Goal: Task Accomplishment & Management: Use online tool/utility

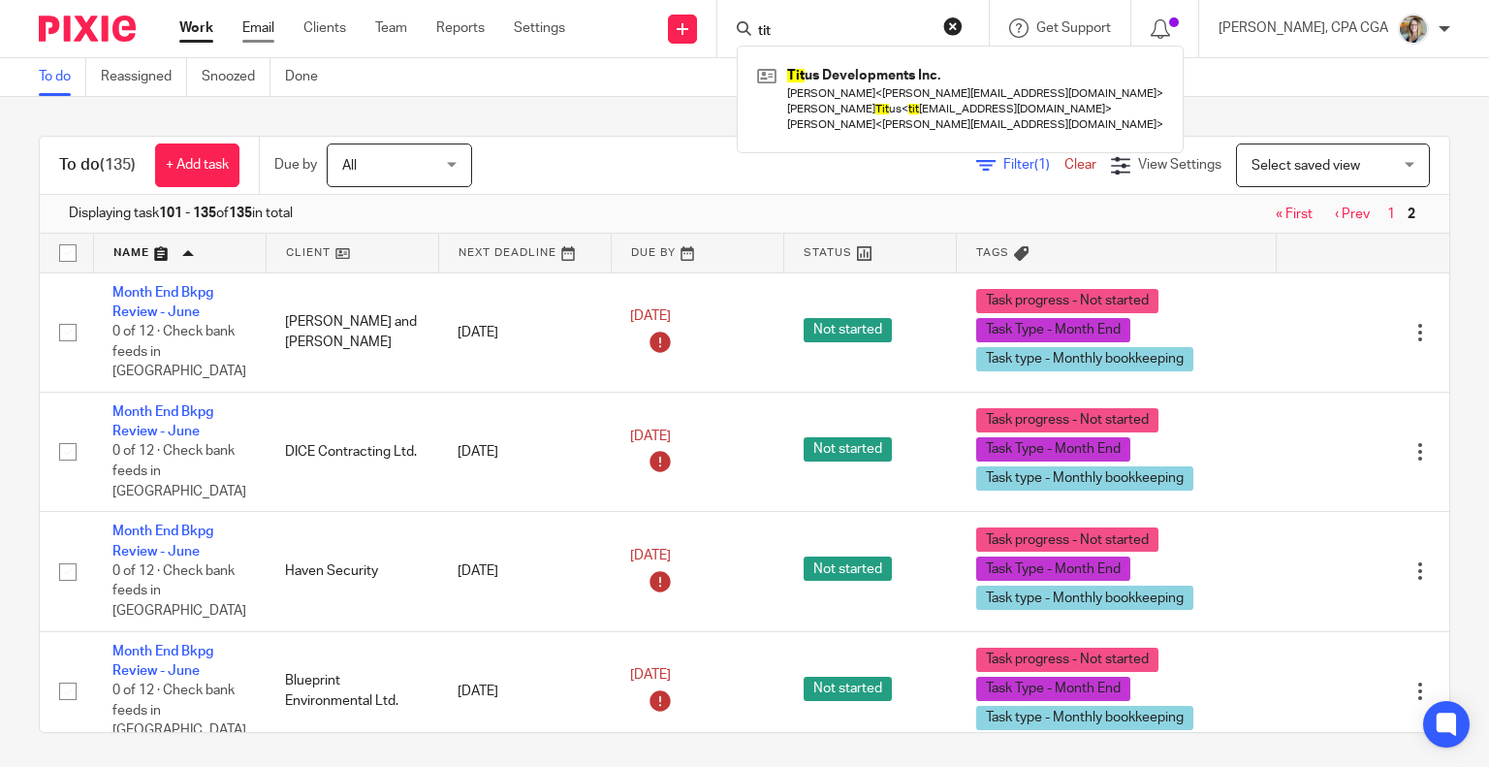
click at [265, 27] on link "Email" at bounding box center [258, 27] width 32 height 19
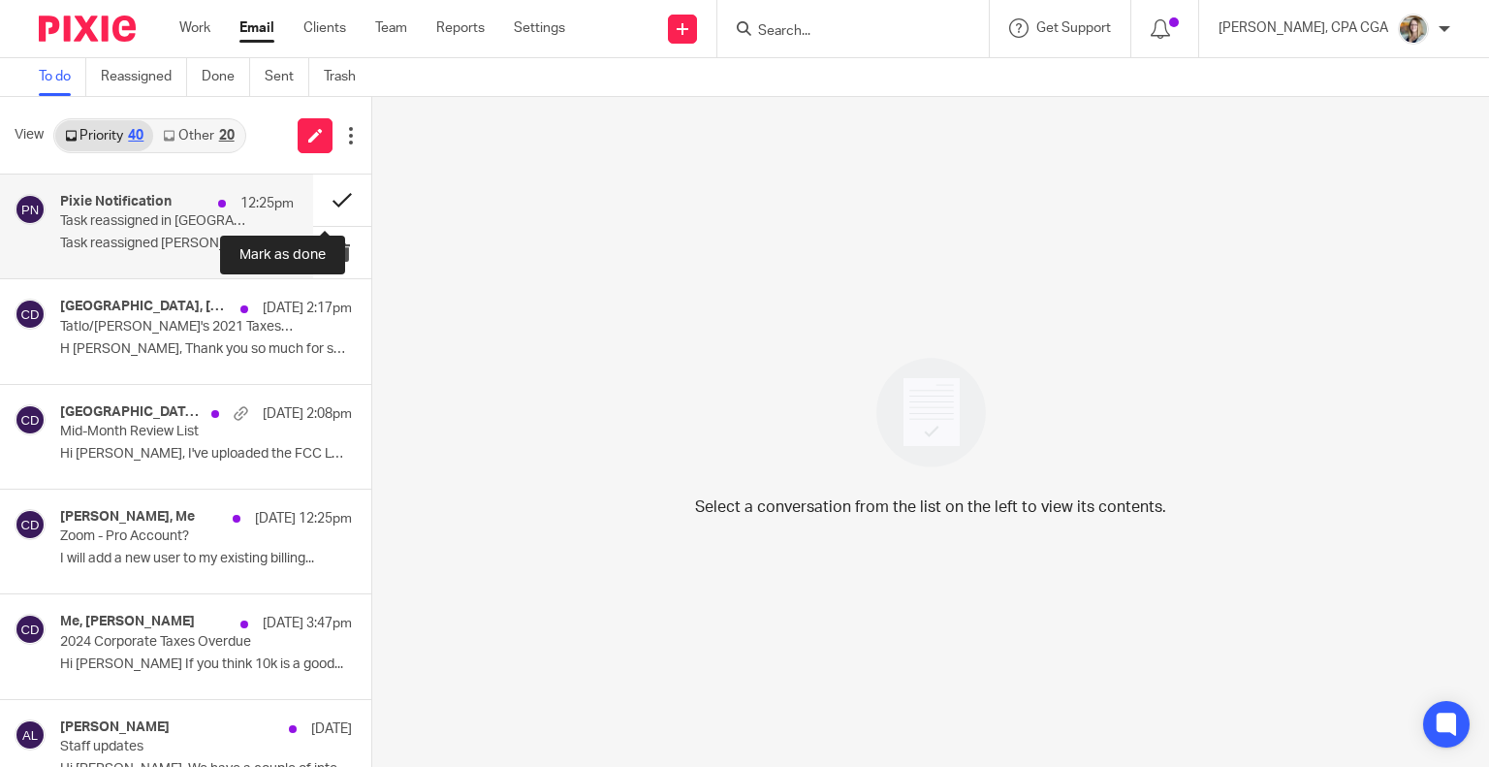
click at [322, 199] on button at bounding box center [342, 199] width 58 height 51
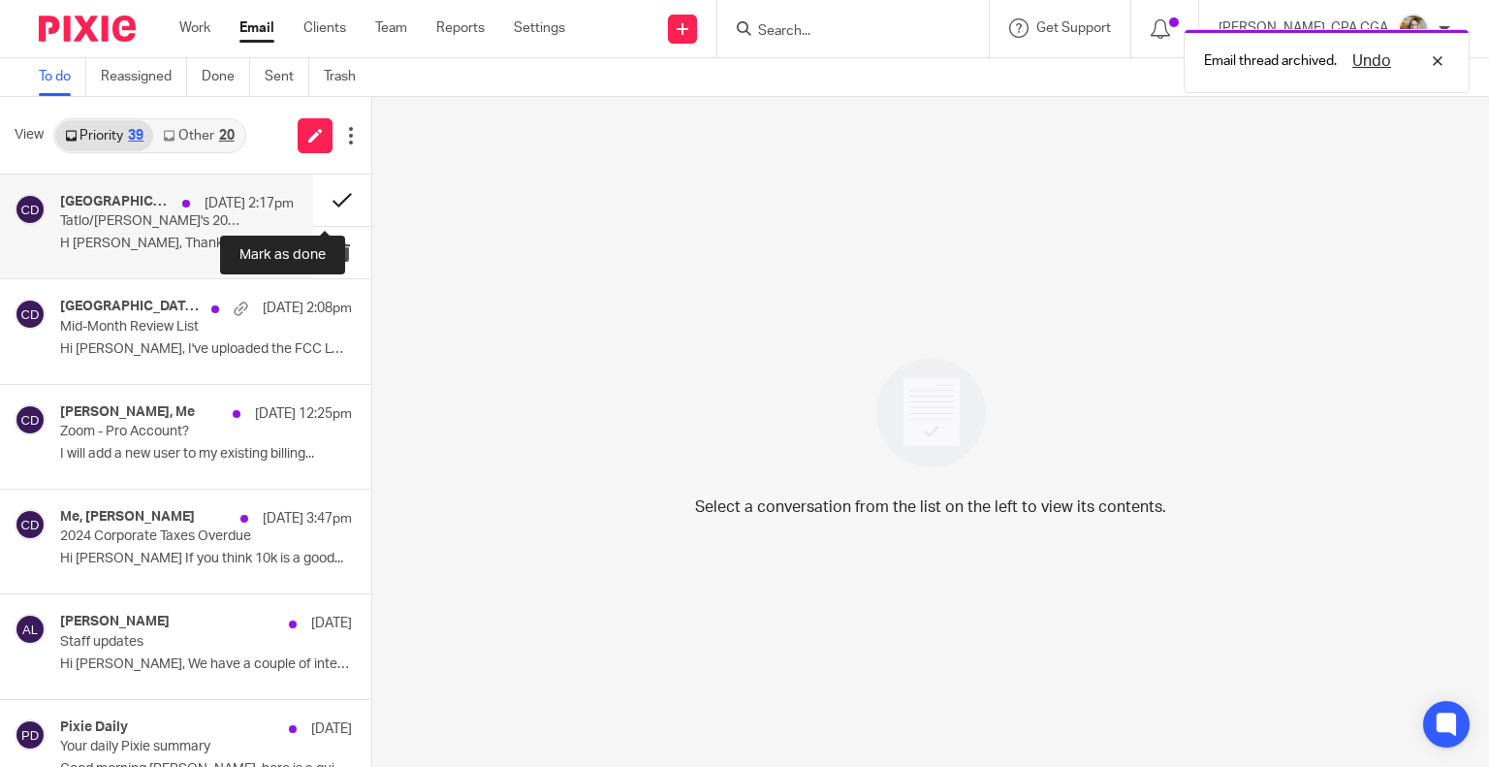
click at [320, 195] on button at bounding box center [342, 199] width 58 height 51
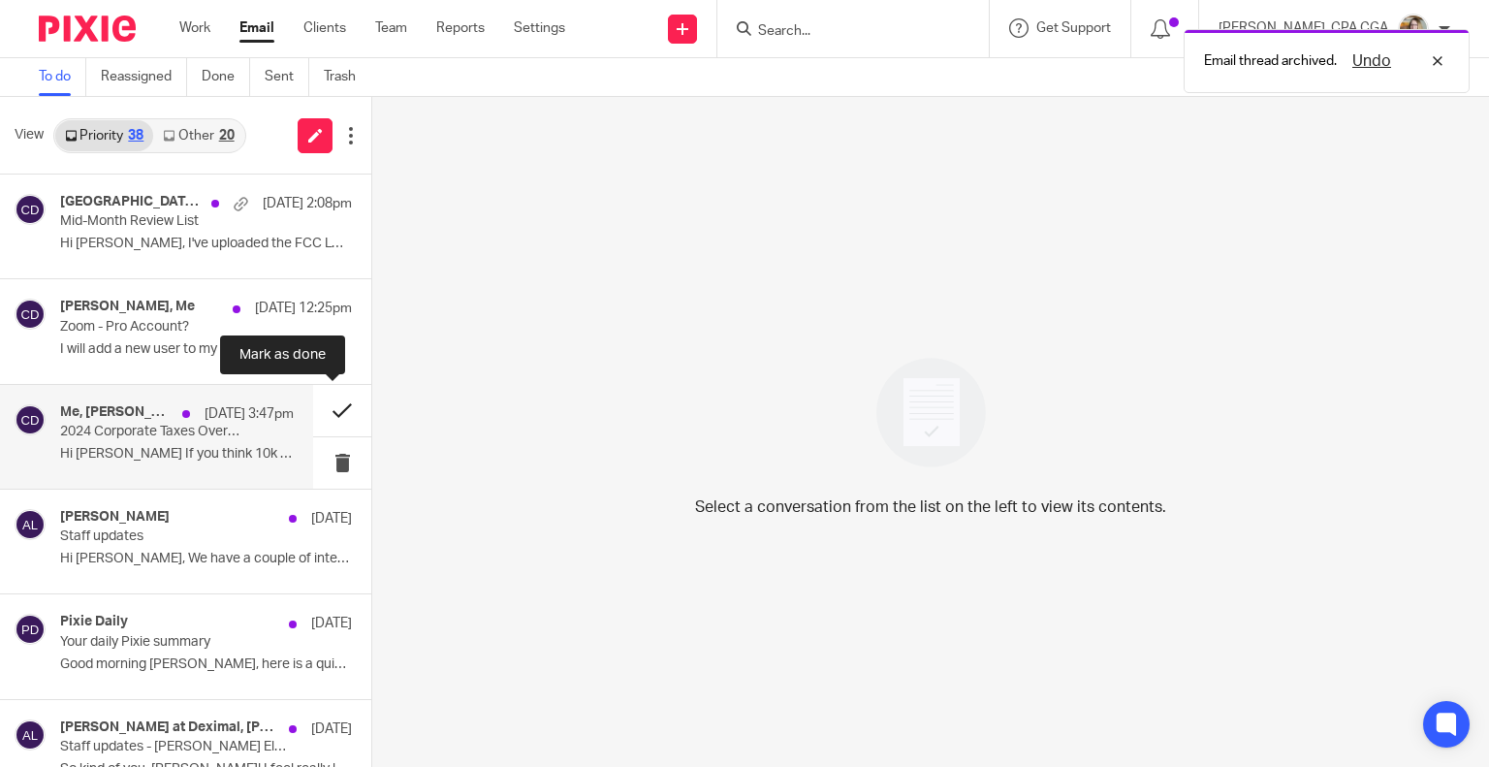
click at [322, 407] on button at bounding box center [342, 410] width 58 height 51
click at [323, 408] on button at bounding box center [342, 410] width 58 height 51
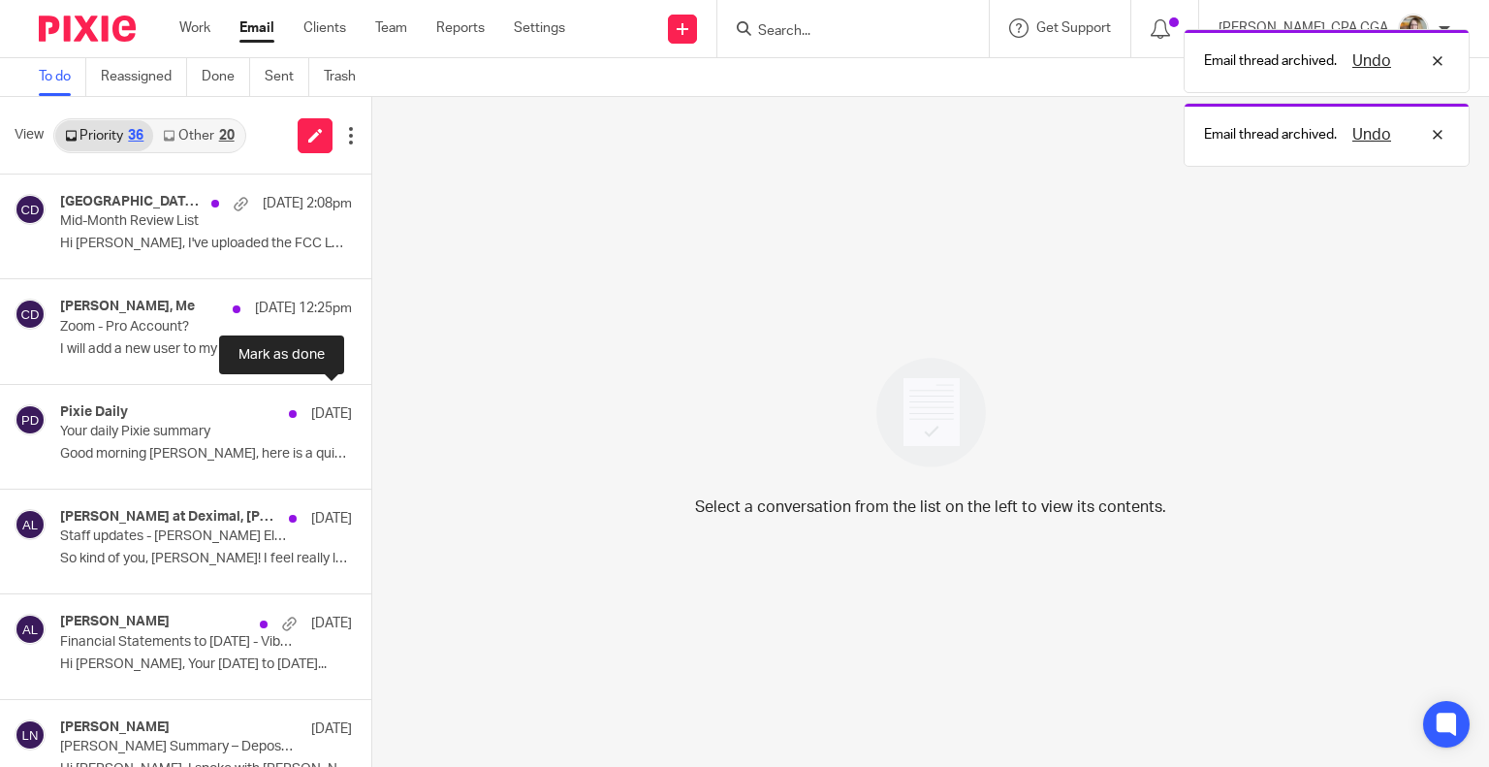
click at [371, 408] on button at bounding box center [379, 410] width 16 height 51
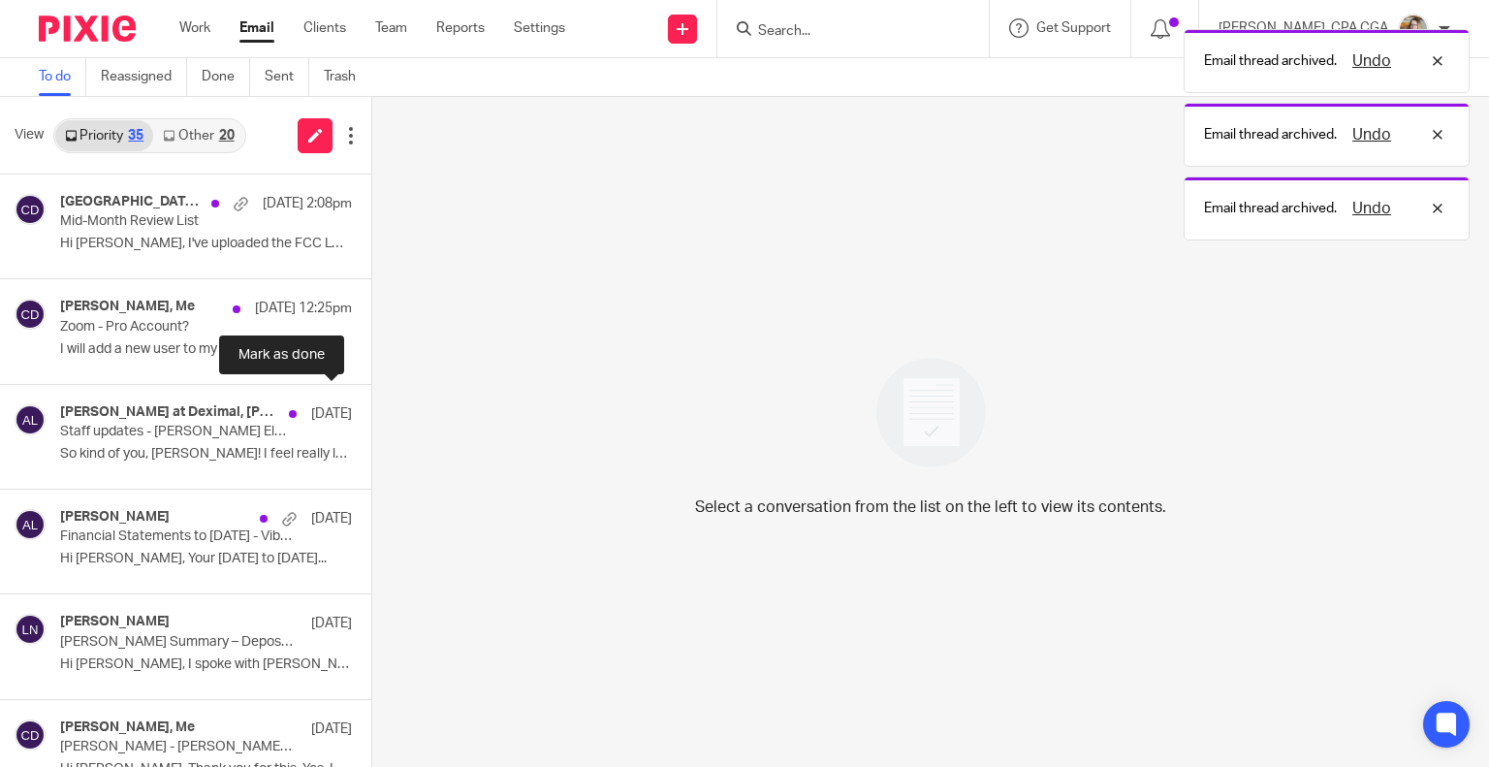
click at [371, 408] on button at bounding box center [379, 410] width 16 height 51
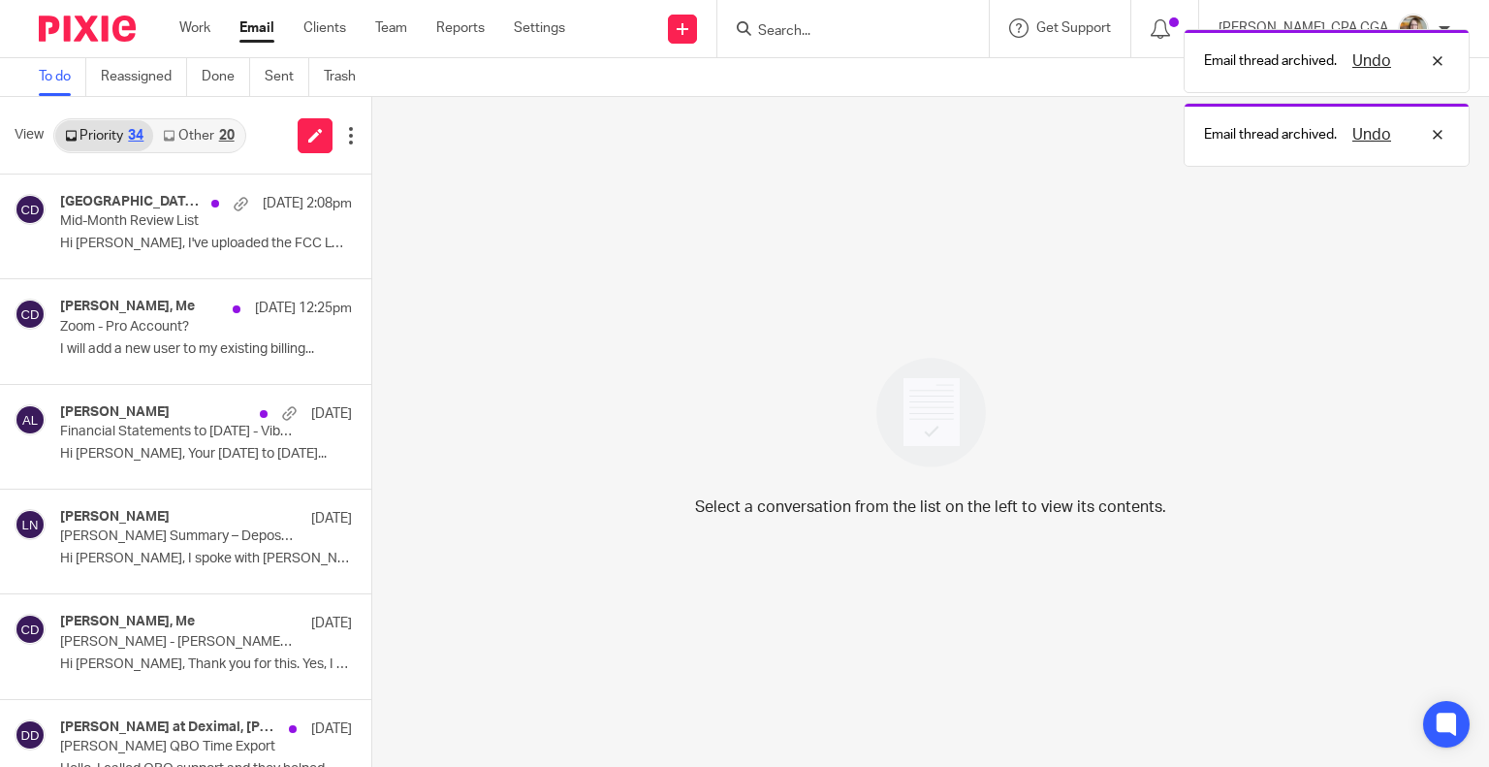
click at [196, 147] on link "Other 20" at bounding box center [198, 135] width 90 height 31
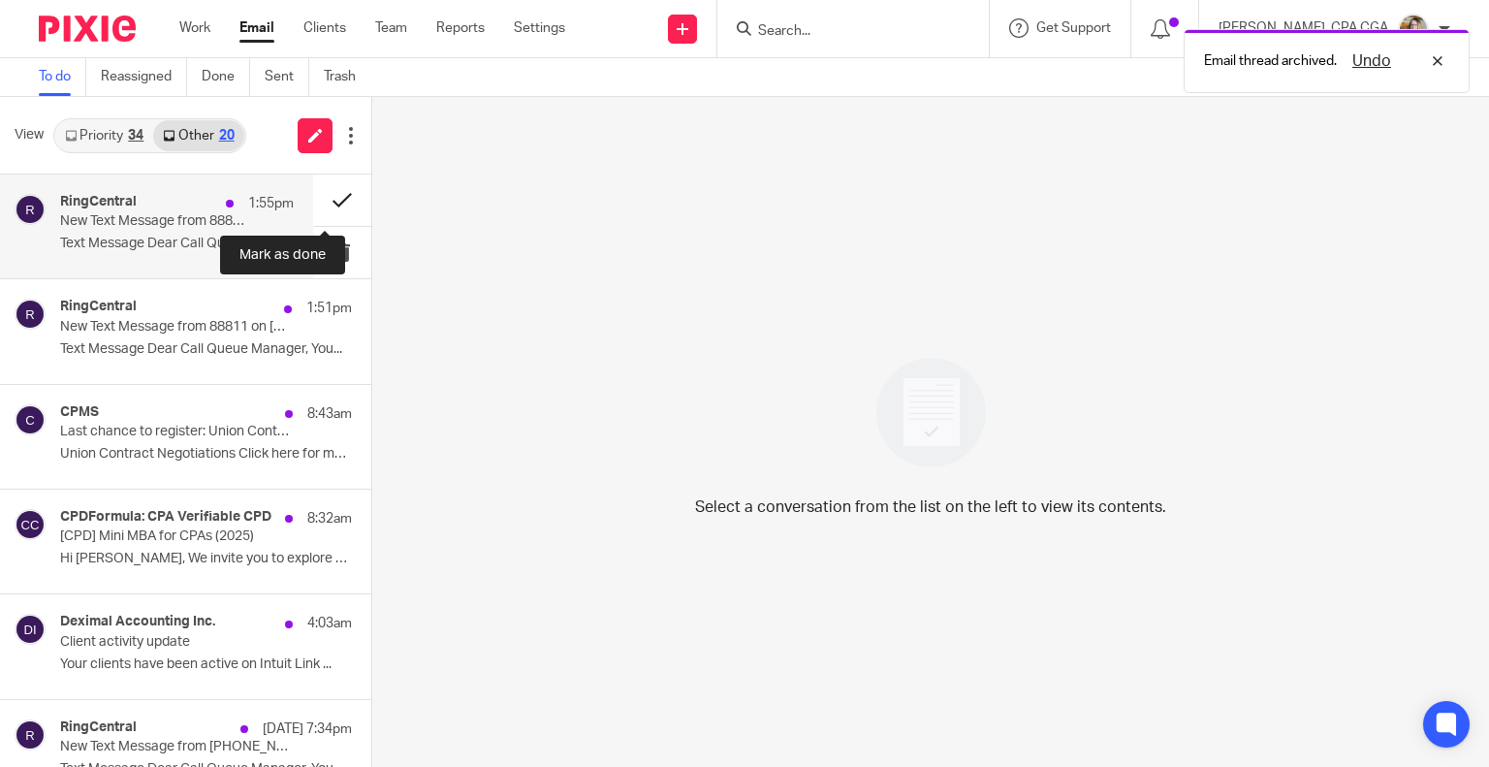
click at [326, 201] on button at bounding box center [342, 199] width 58 height 51
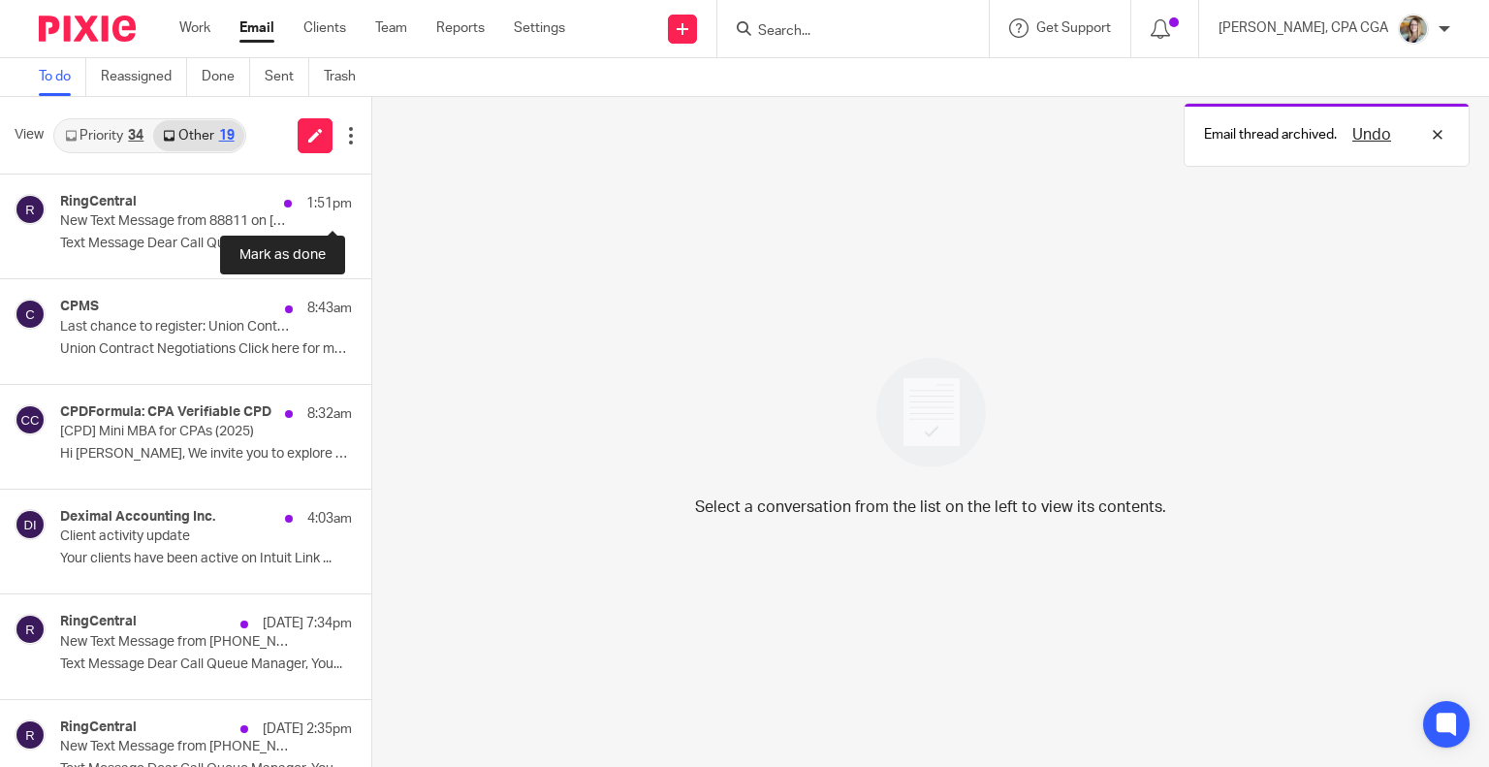
click at [371, 201] on button at bounding box center [379, 199] width 16 height 51
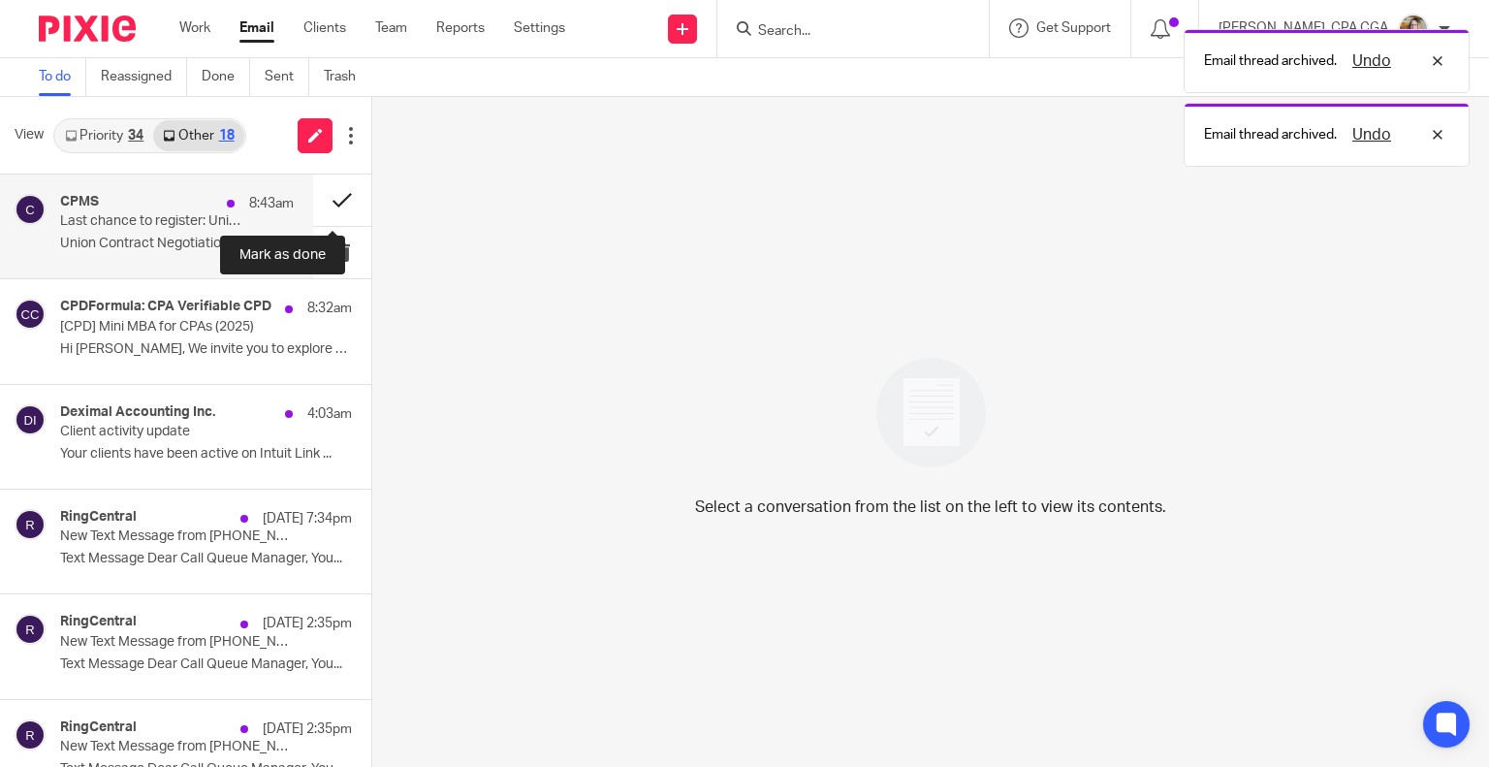
click at [327, 201] on button at bounding box center [342, 199] width 58 height 51
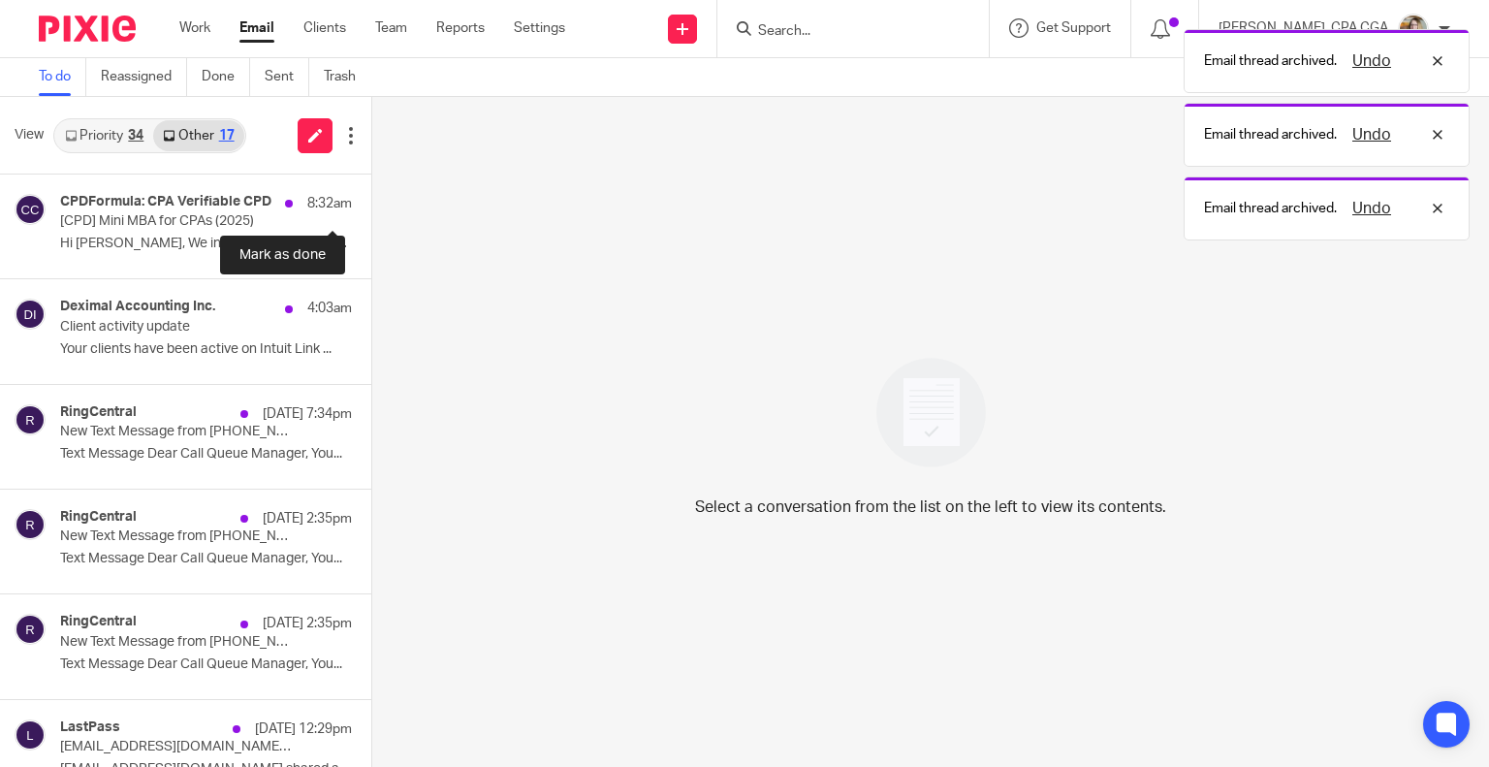
click at [371, 201] on button at bounding box center [379, 199] width 16 height 51
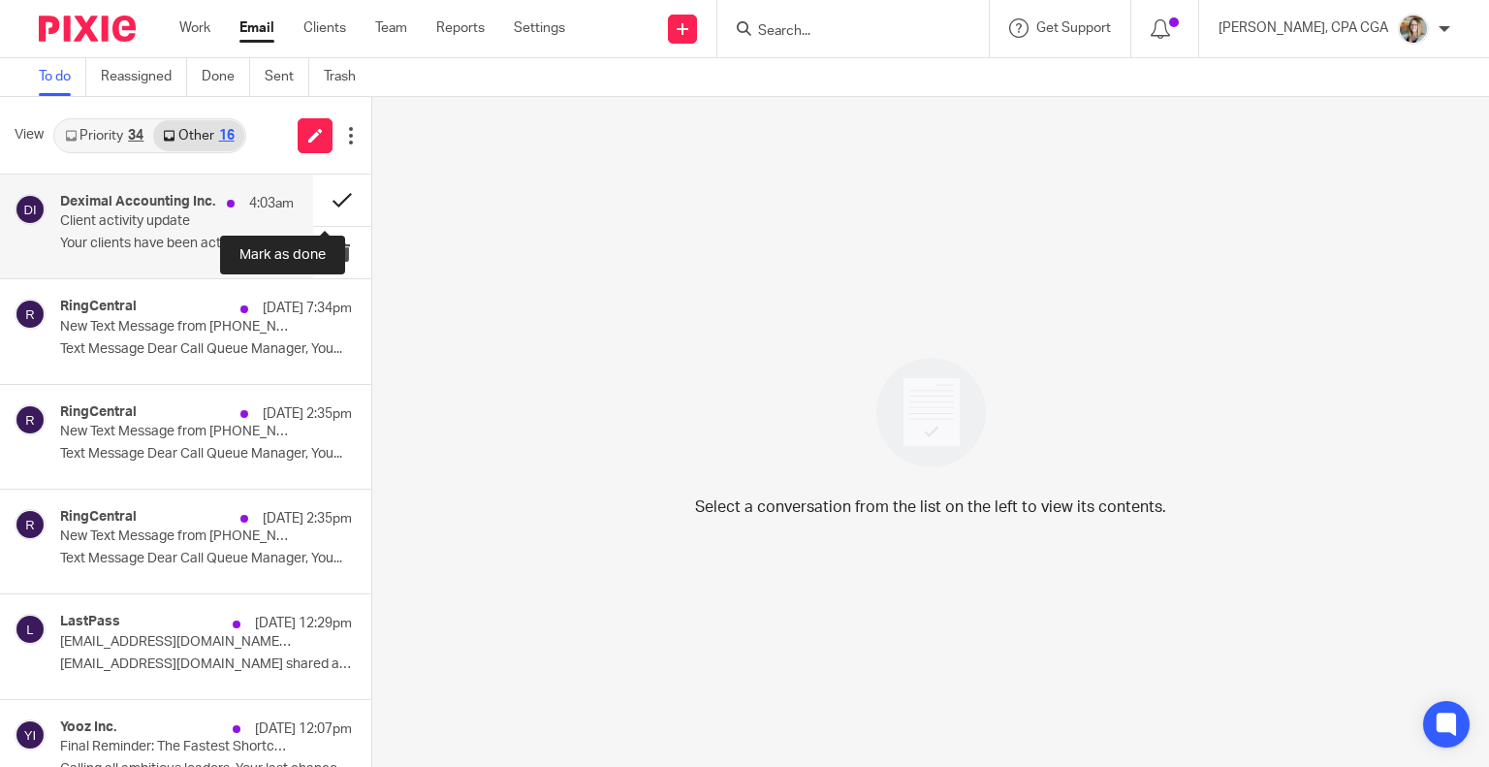
click at [321, 205] on button at bounding box center [342, 199] width 58 height 51
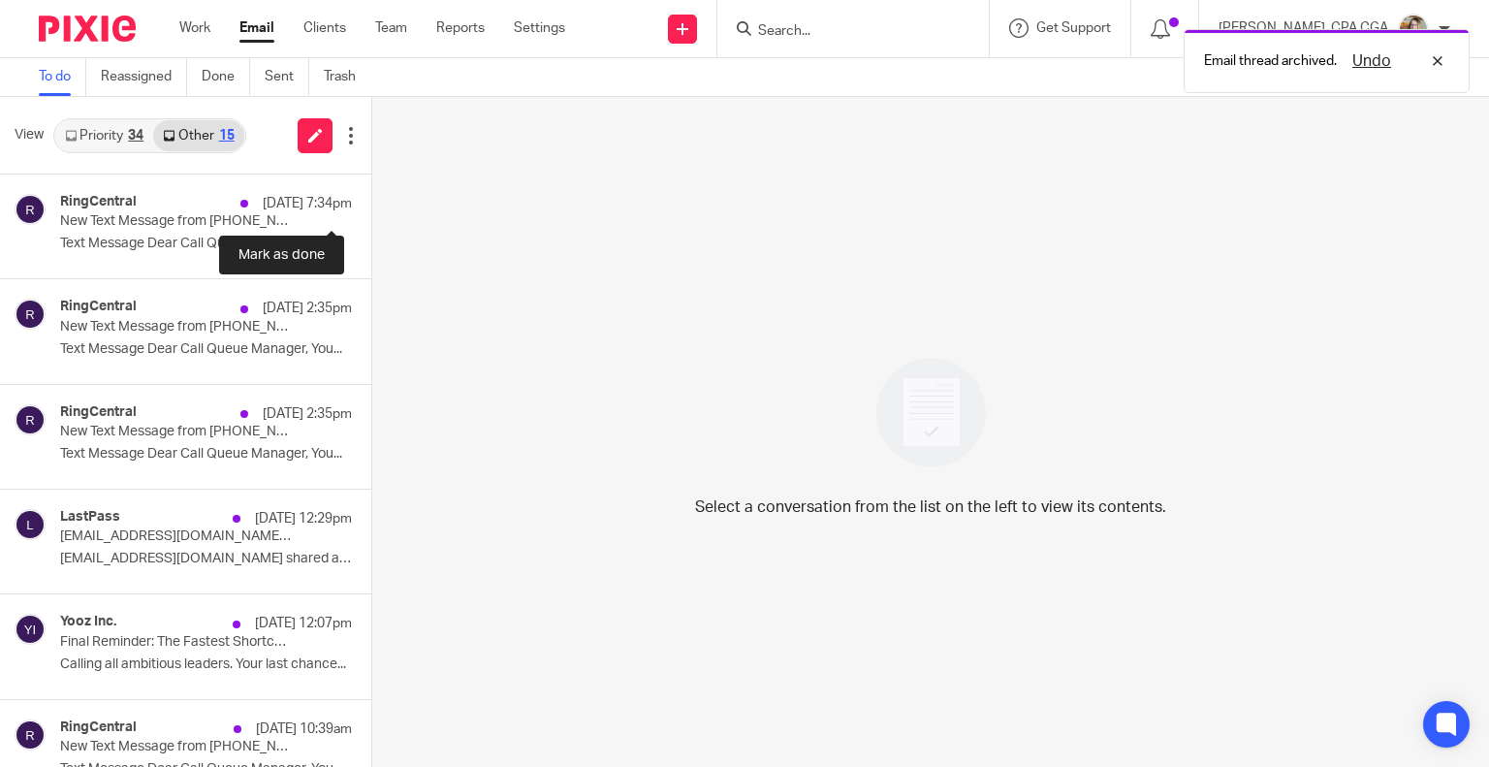
click at [371, 205] on button at bounding box center [379, 199] width 16 height 51
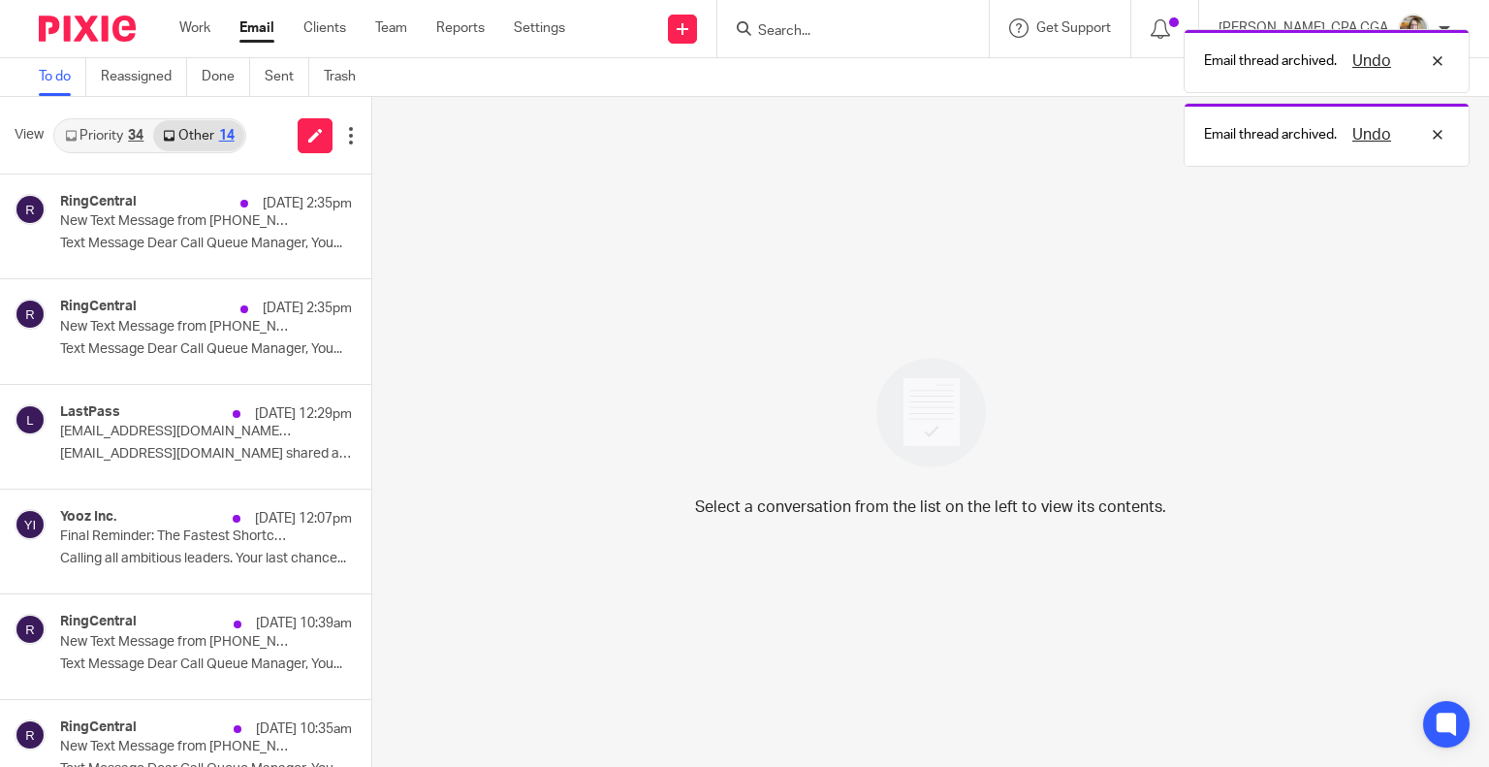
click at [371, 205] on button at bounding box center [379, 199] width 16 height 51
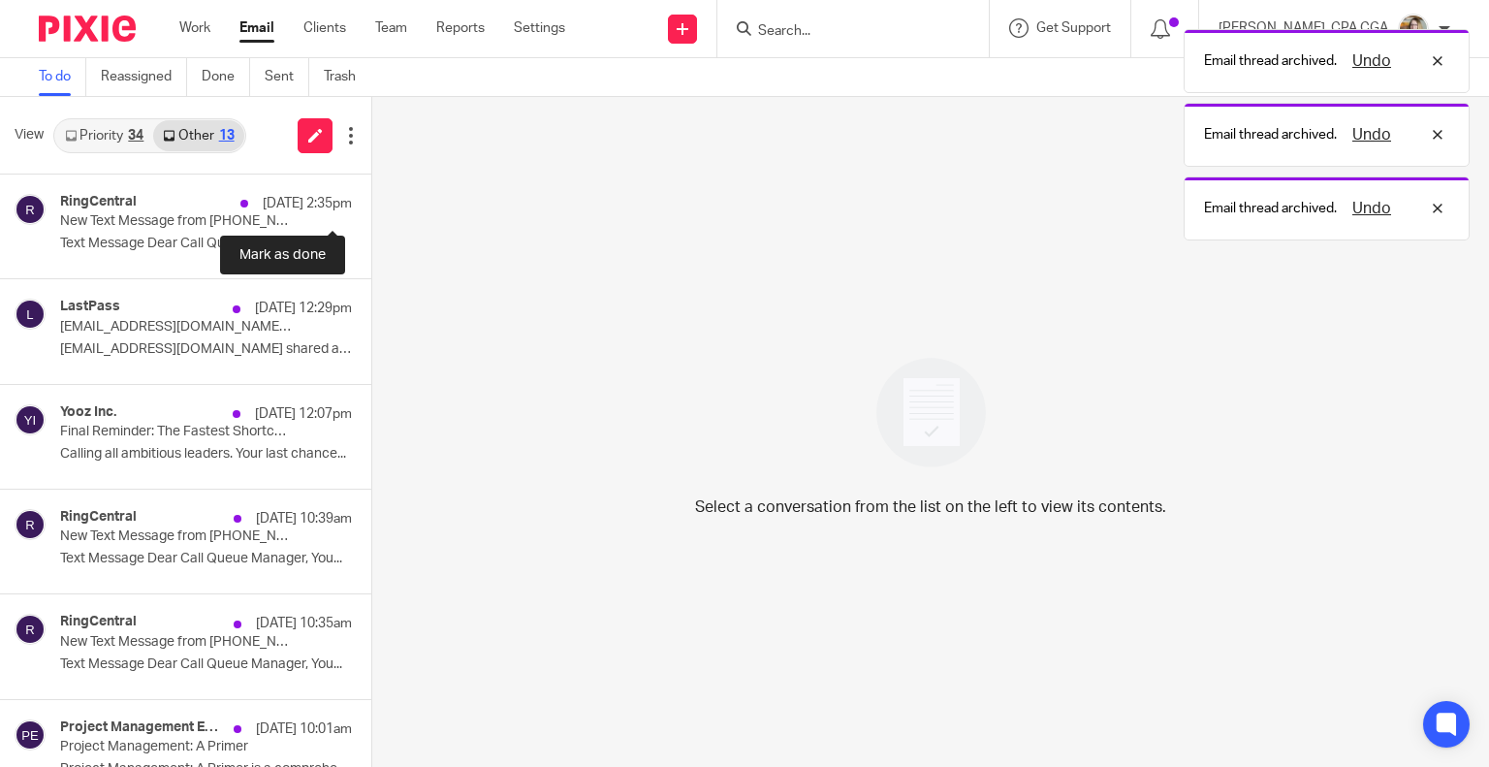
click at [371, 205] on button at bounding box center [379, 199] width 16 height 51
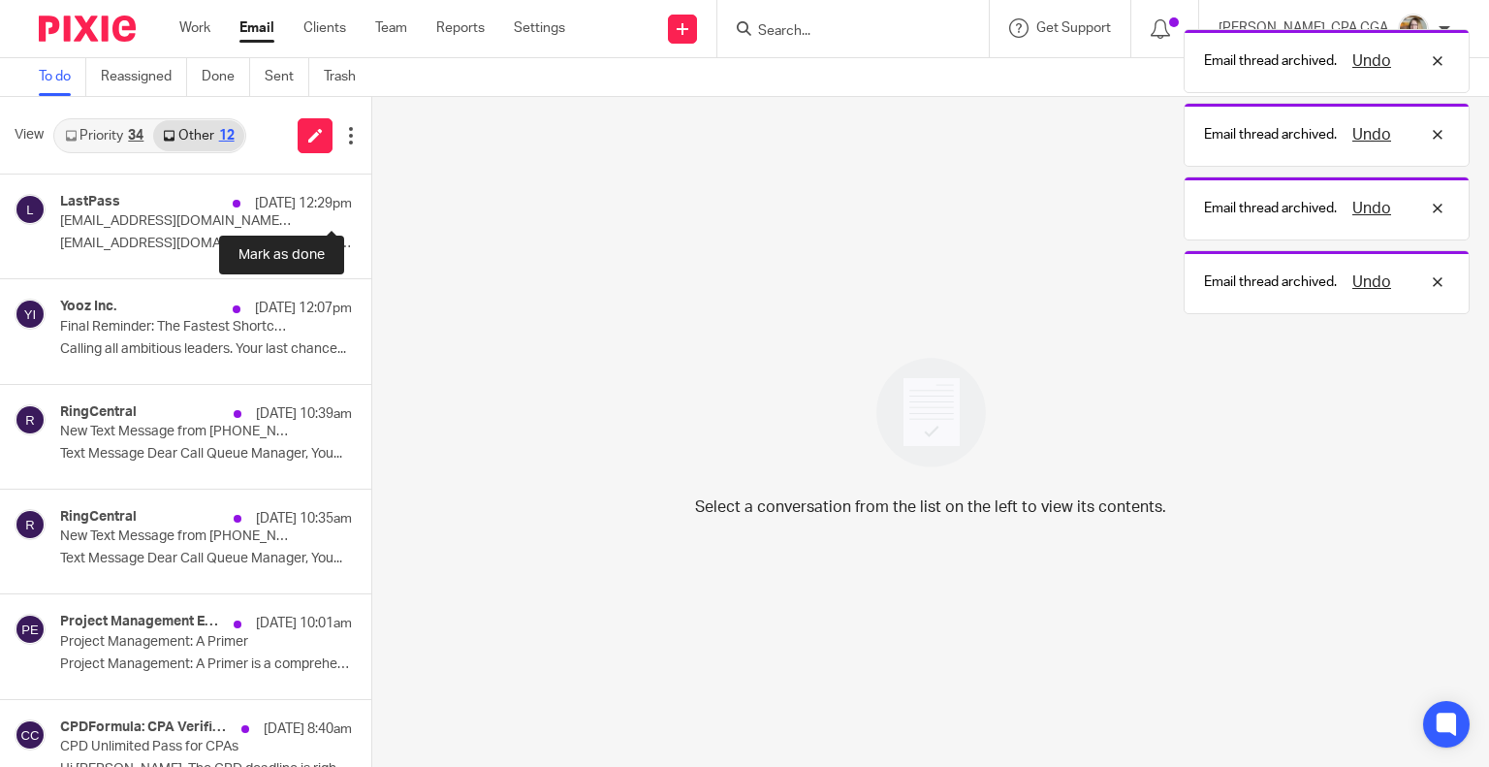
click at [371, 205] on button at bounding box center [379, 199] width 16 height 51
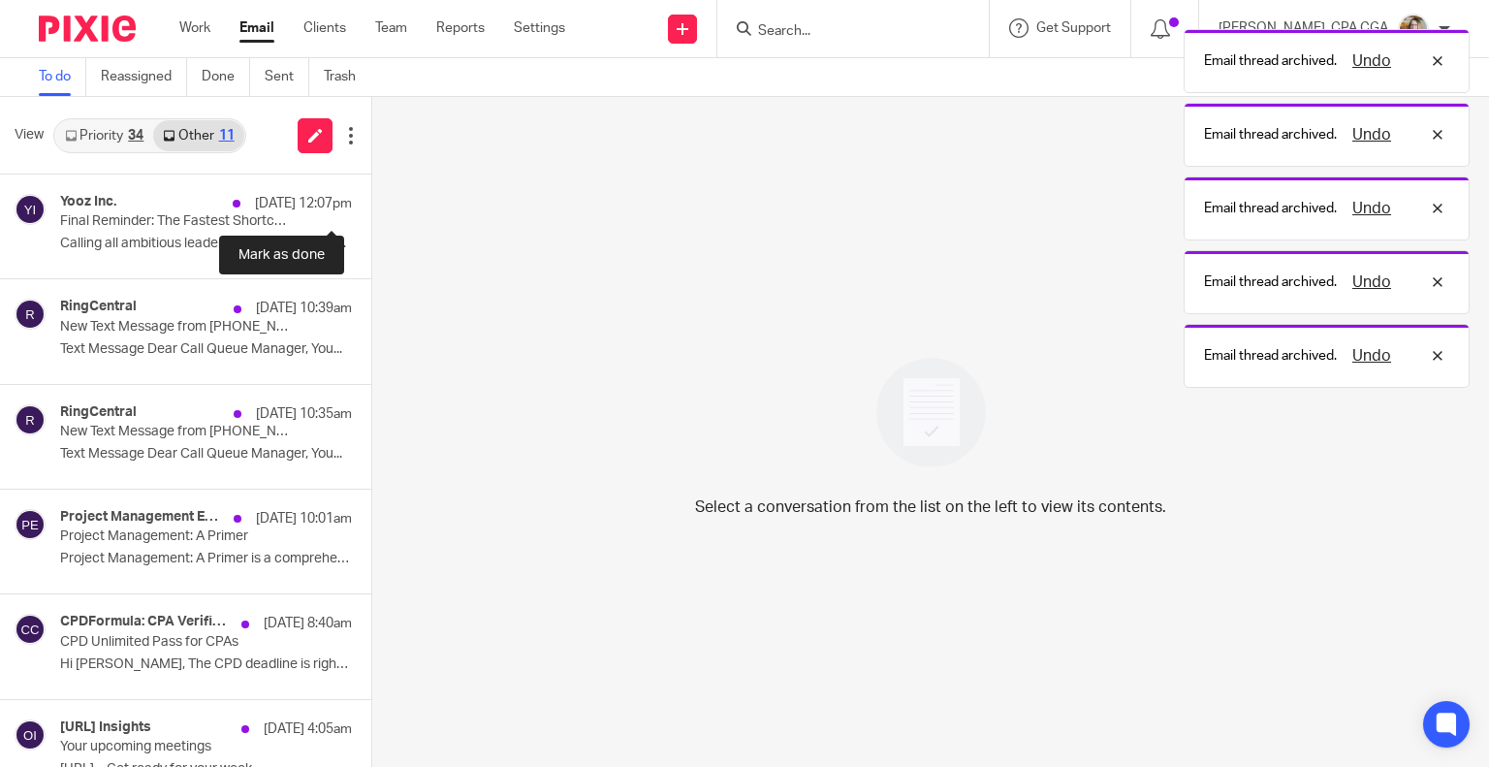
click at [371, 205] on button at bounding box center [379, 199] width 16 height 51
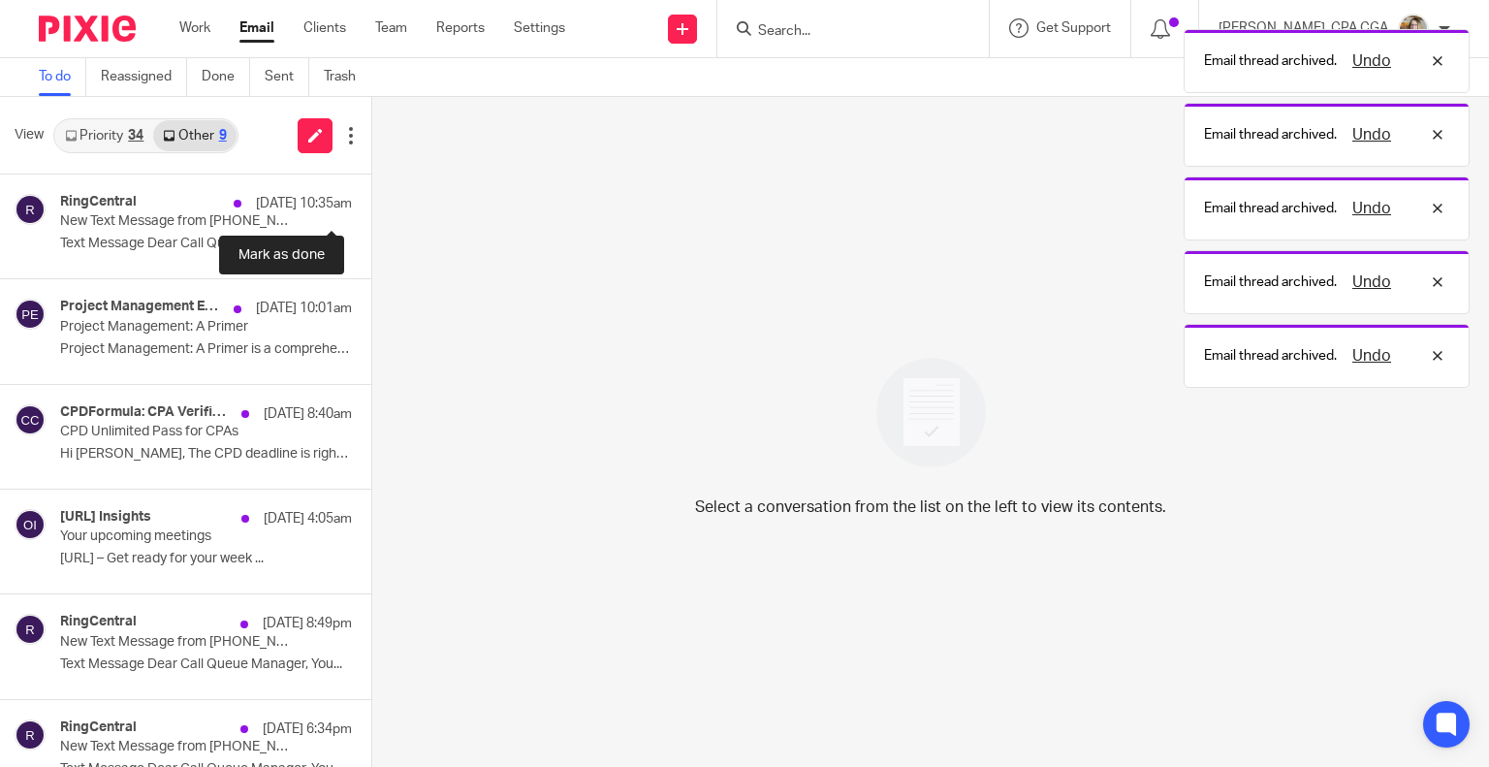
click at [371, 205] on button at bounding box center [379, 199] width 16 height 51
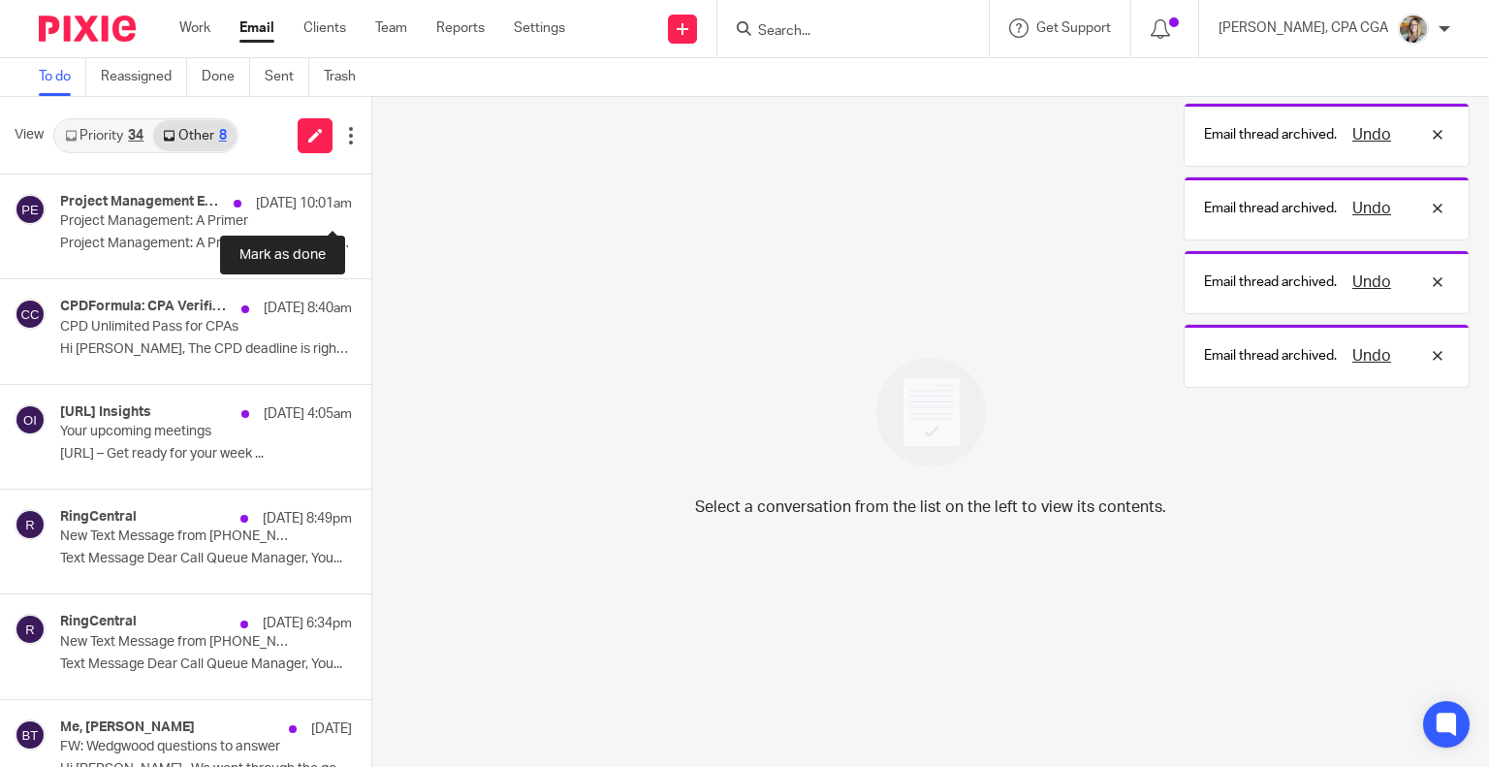
click at [371, 205] on button at bounding box center [379, 199] width 16 height 51
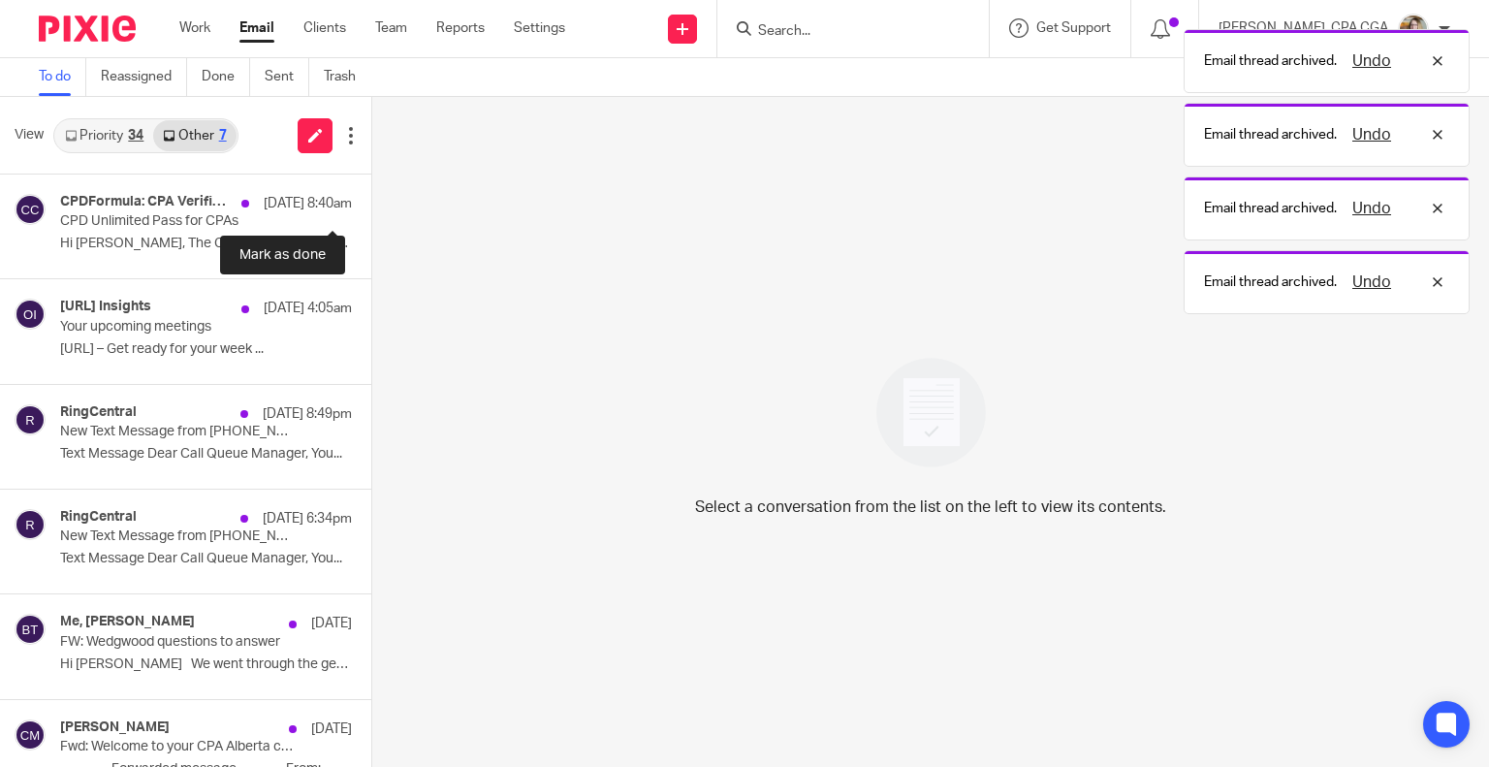
click at [371, 205] on button at bounding box center [379, 199] width 16 height 51
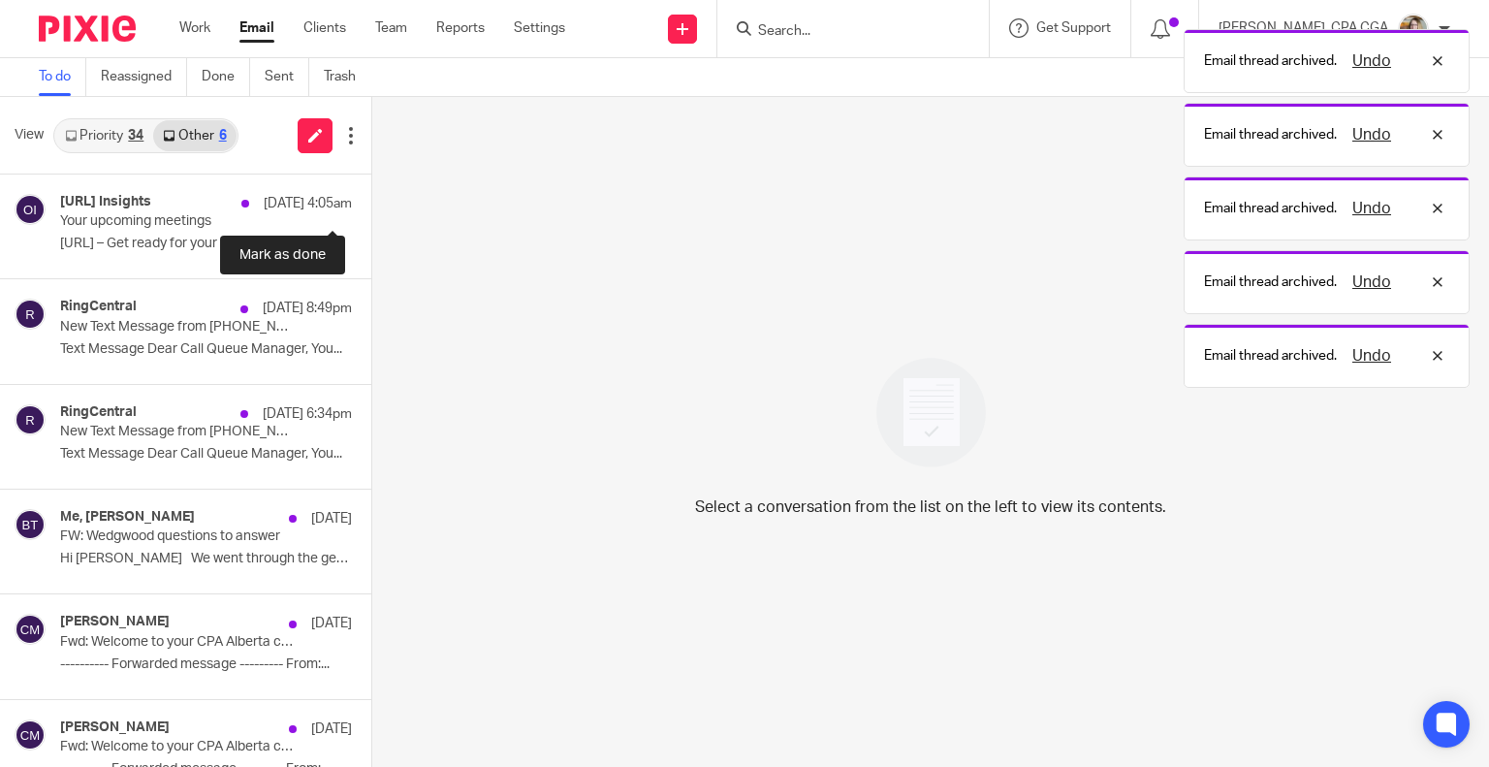
click at [371, 205] on button at bounding box center [379, 199] width 16 height 51
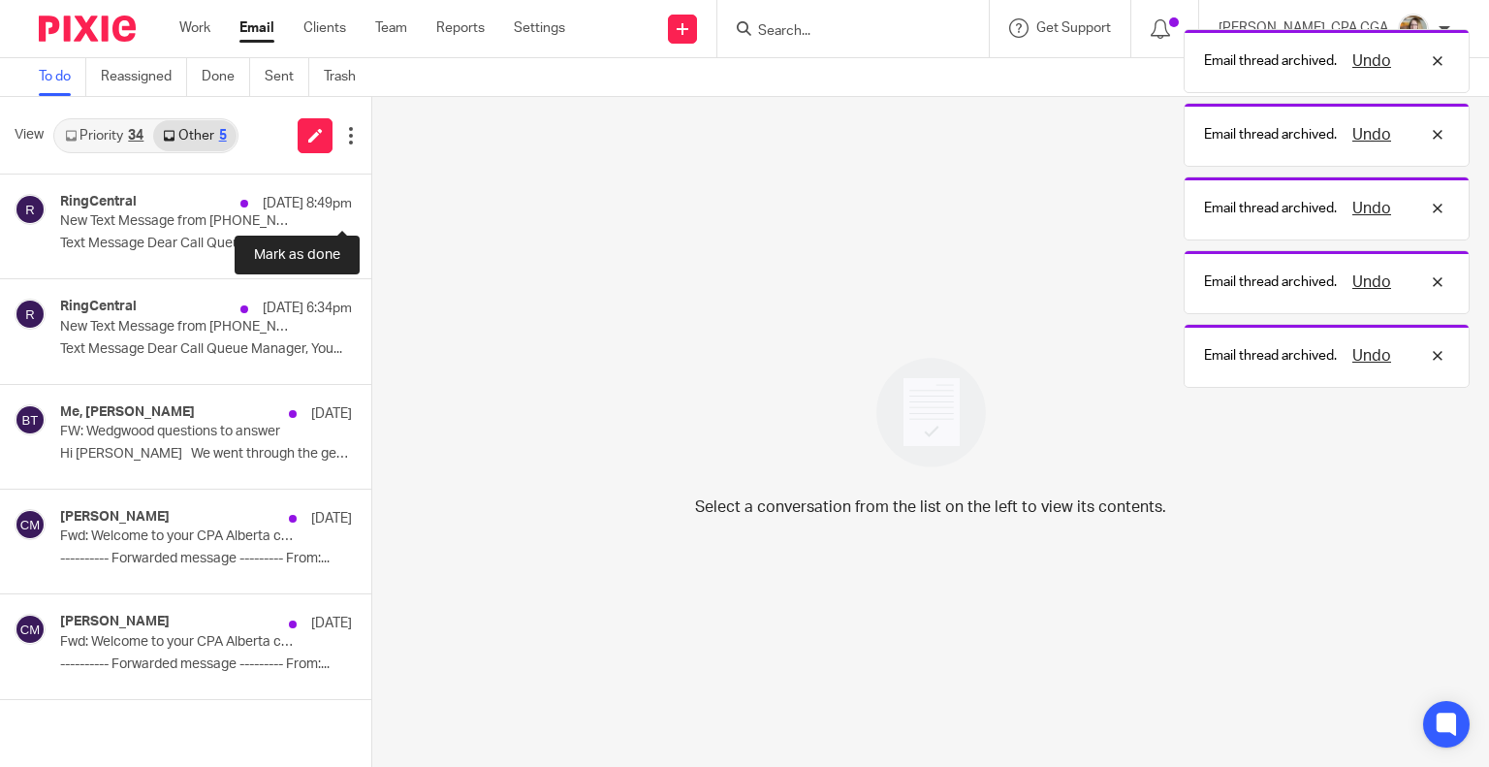
click at [371, 205] on button at bounding box center [379, 199] width 16 height 51
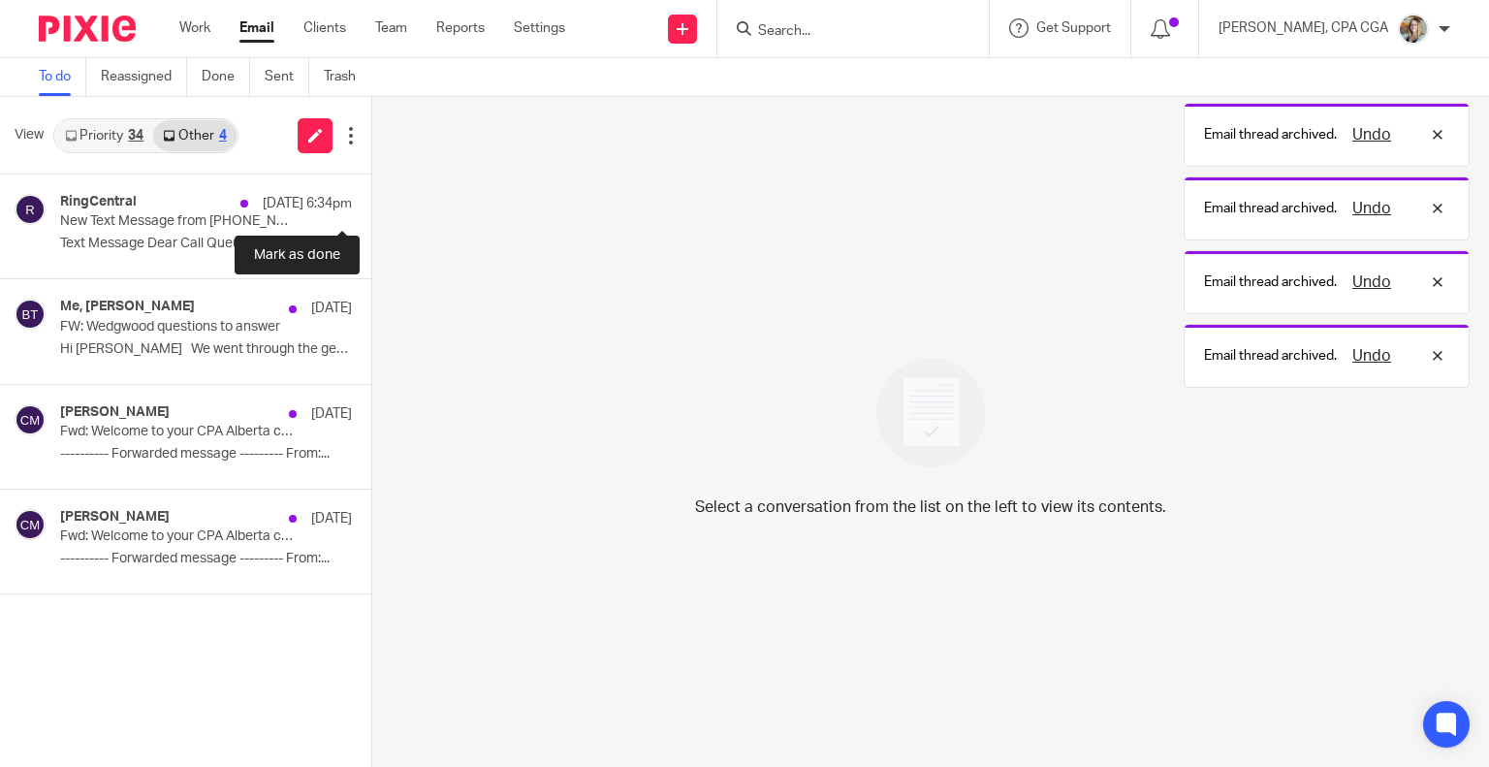
click at [371, 205] on button at bounding box center [379, 199] width 16 height 51
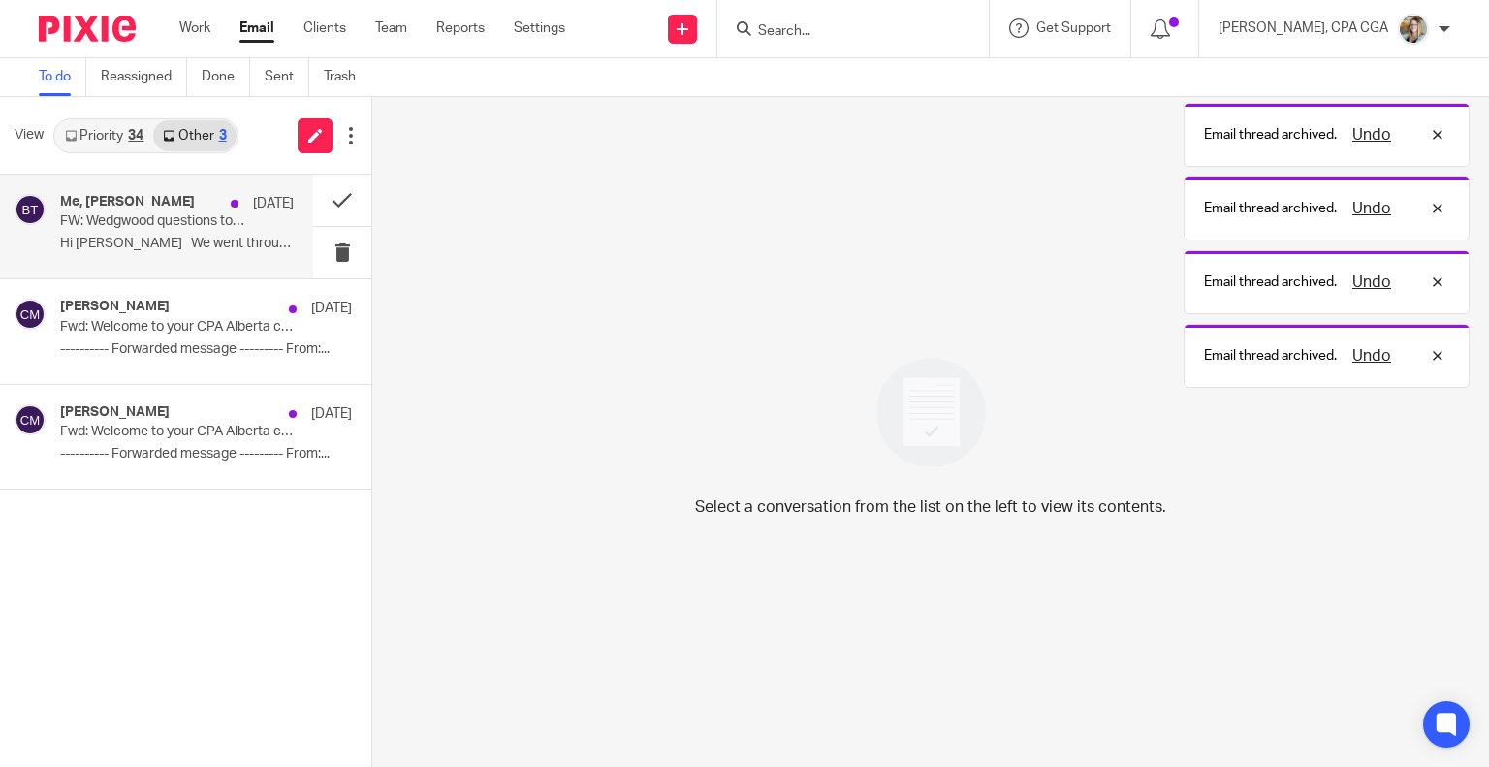
click at [214, 244] on p "Hi Chrissy We went through the general..." at bounding box center [177, 244] width 234 height 16
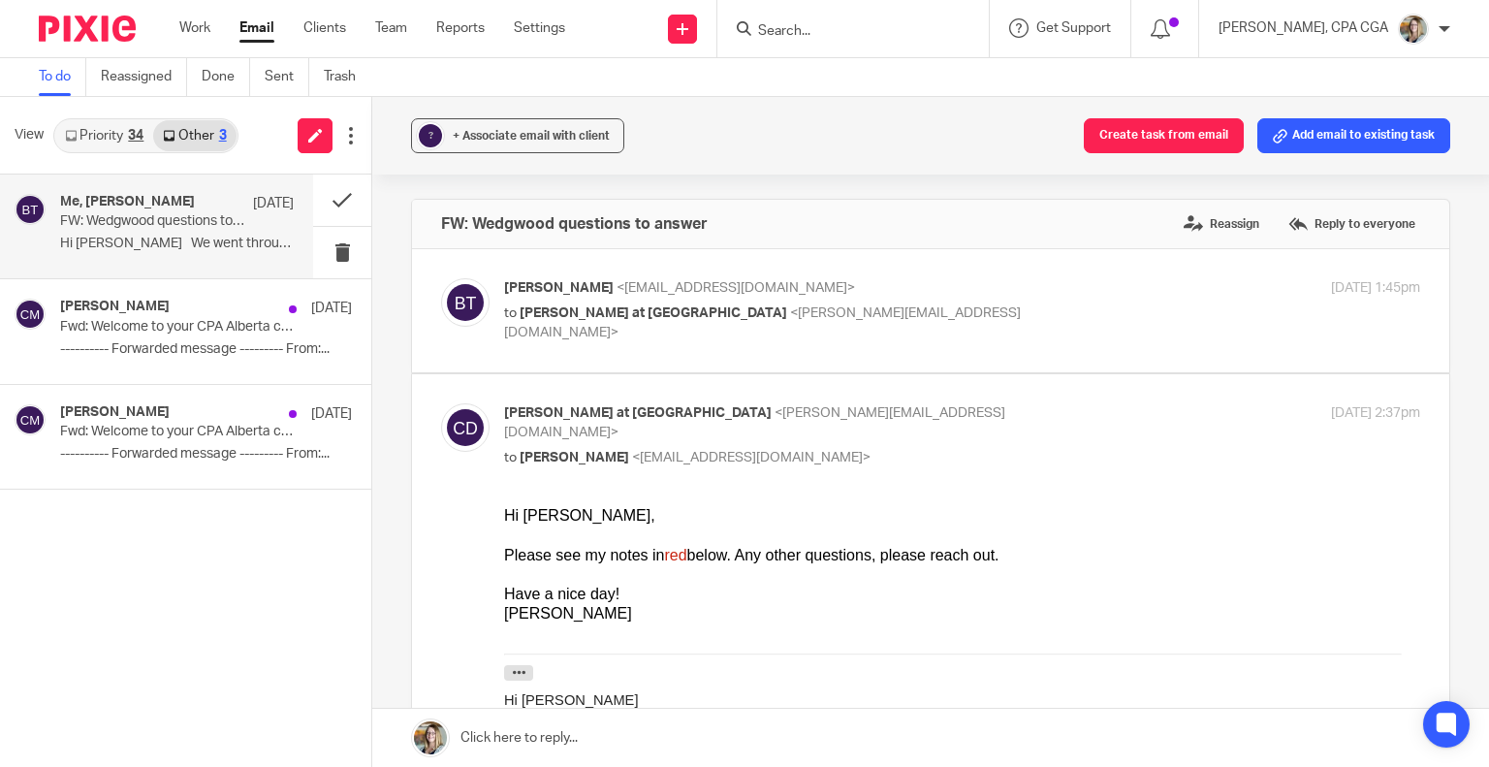
click at [674, 344] on label at bounding box center [930, 310] width 1037 height 123
click at [441, 278] on input "checkbox" at bounding box center [440, 277] width 1 height 1
checkbox input "true"
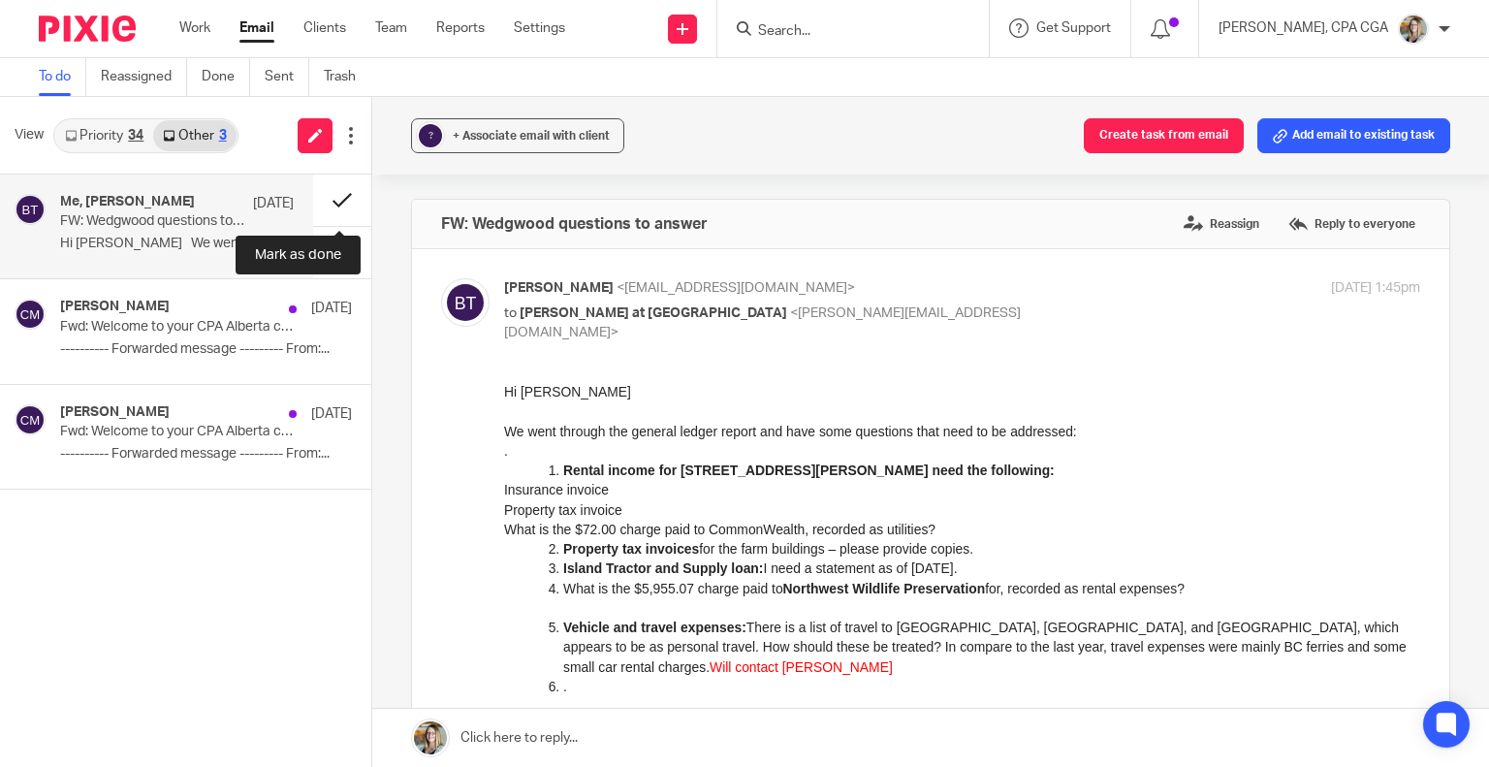
click at [334, 203] on button at bounding box center [342, 199] width 58 height 51
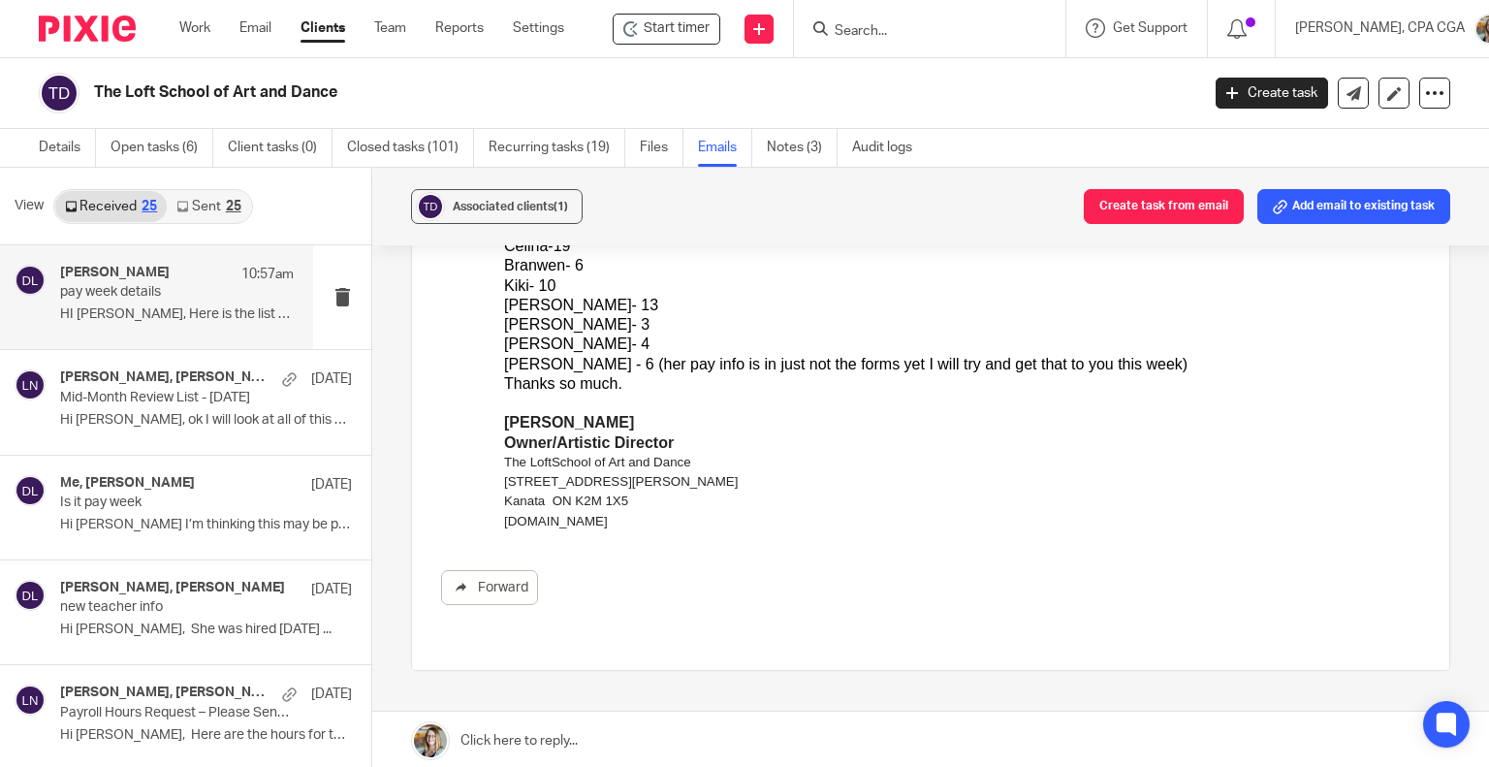
scroll to position [582, 0]
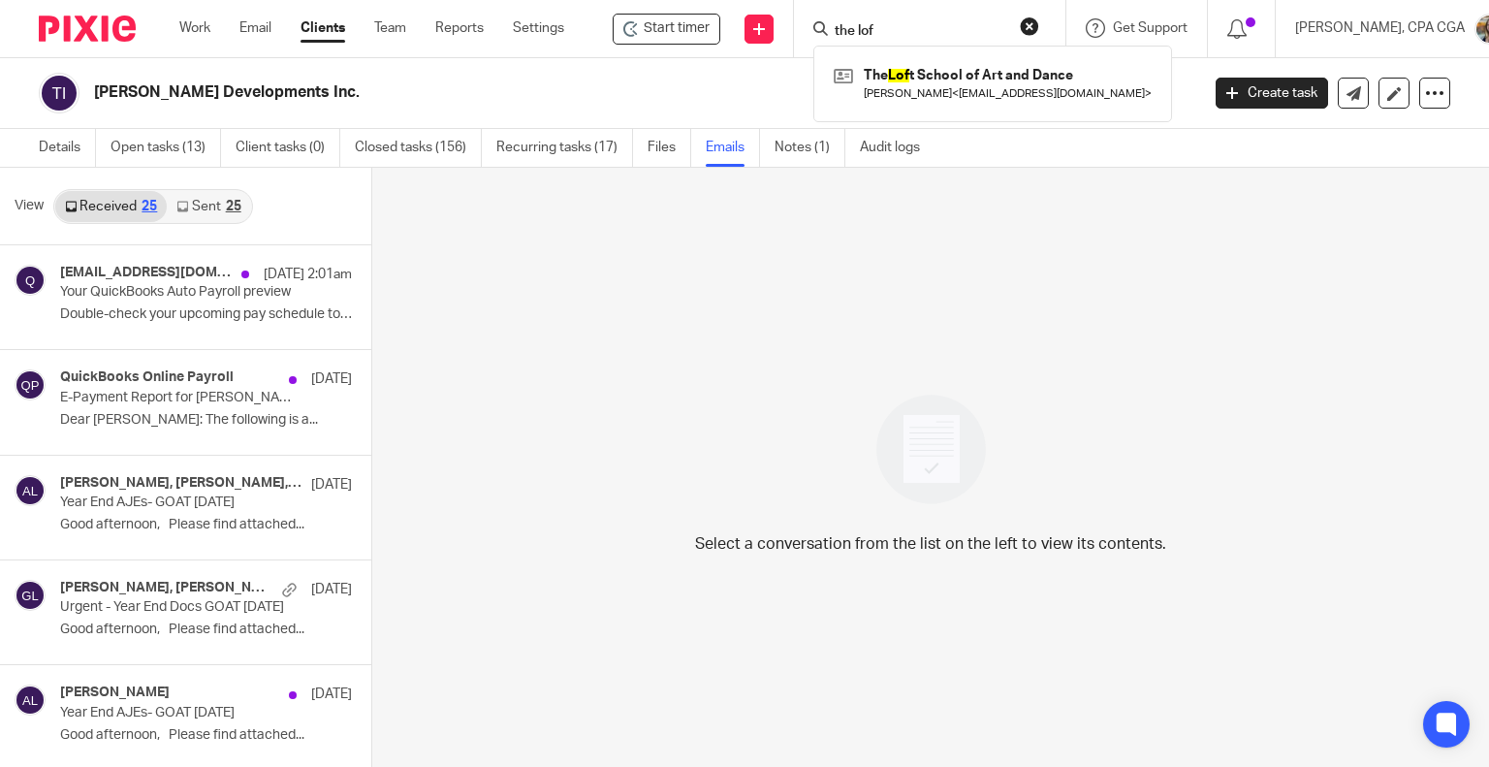
click at [504, 68] on div "Titus Developments Inc. Create task Export data Merge Archive client Delete cli…" at bounding box center [744, 93] width 1489 height 71
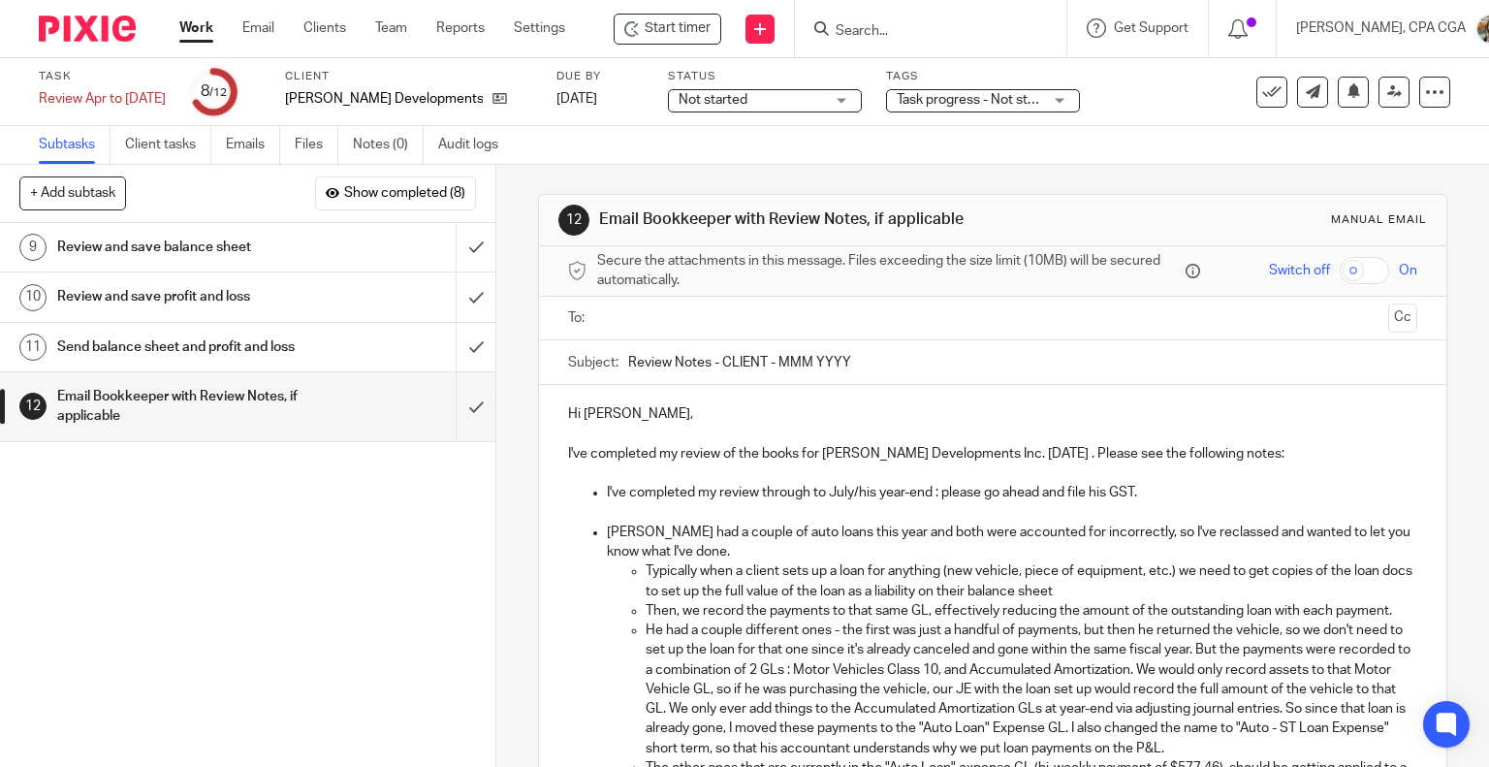
scroll to position [392, 0]
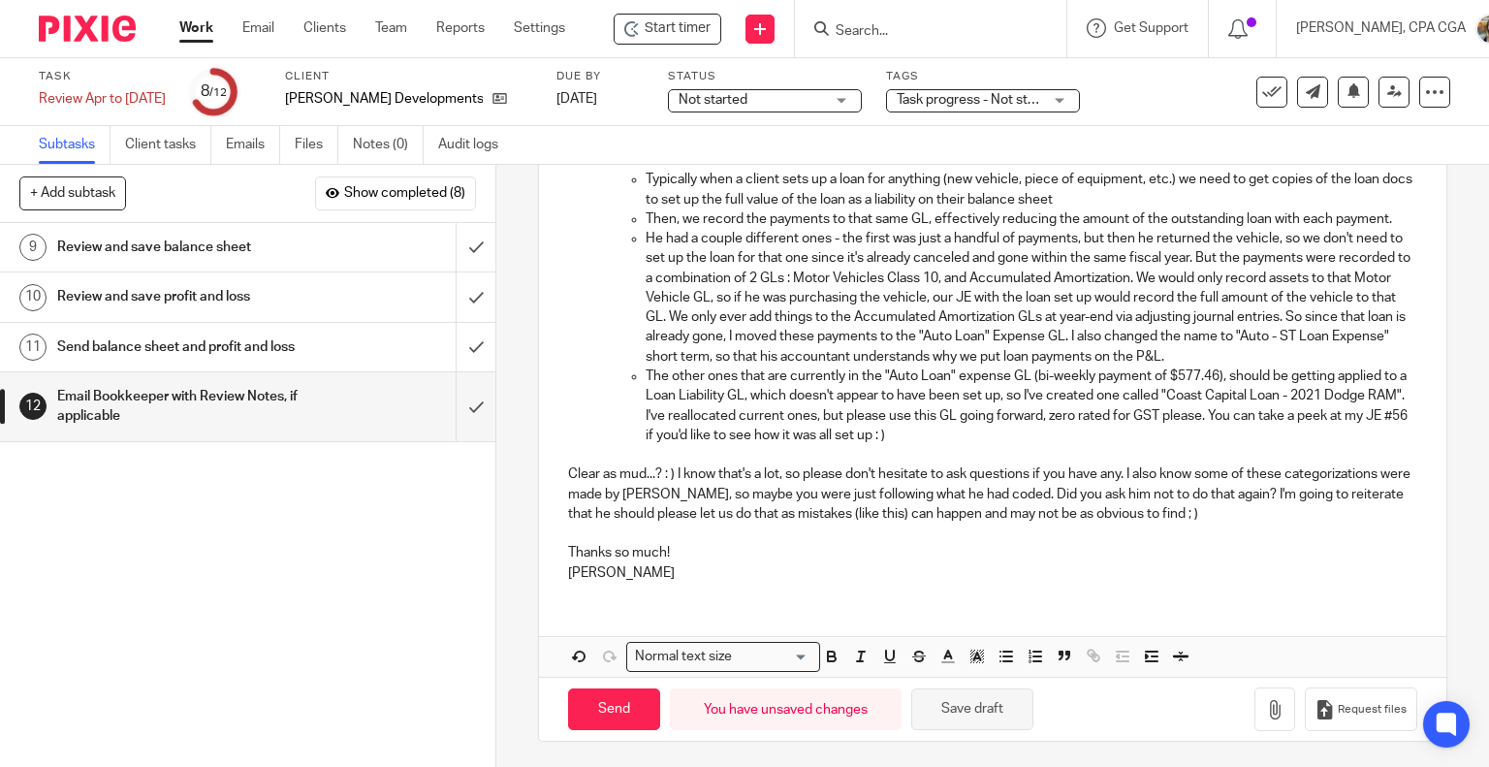
click at [962, 698] on button "Save draft" at bounding box center [972, 709] width 122 height 42
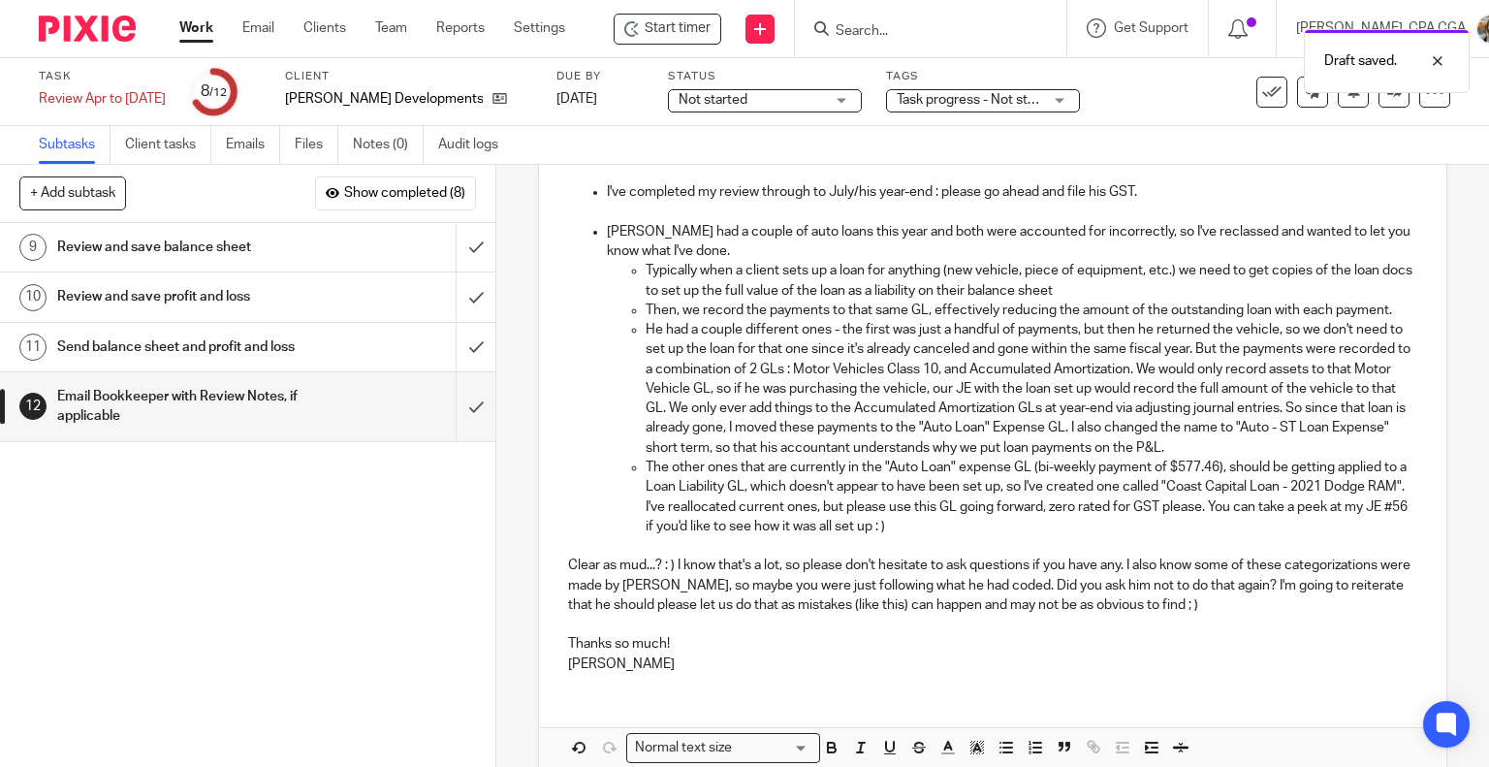
scroll to position [295, 0]
